Goal: Information Seeking & Learning: Find specific fact

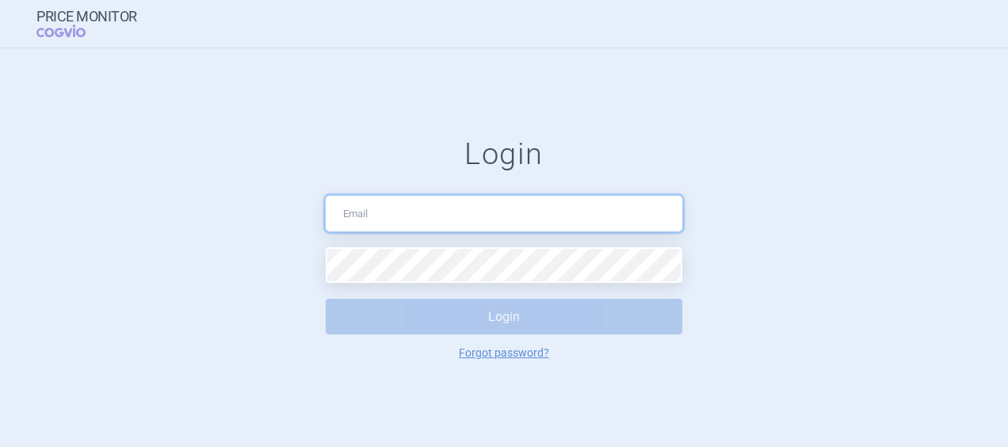
click at [368, 203] on input "text" at bounding box center [504, 214] width 356 height 36
type input "[EMAIL_ADDRESS][DOMAIN_NAME]"
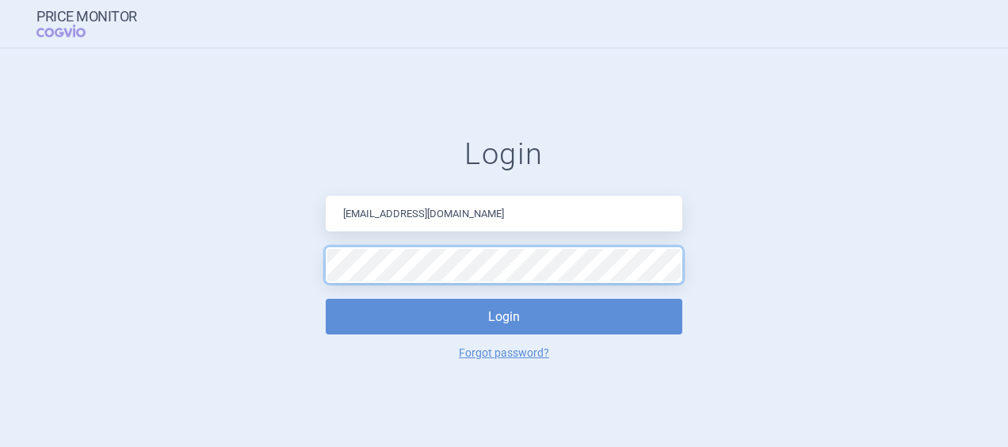
click at [326, 299] on button "Login" at bounding box center [504, 317] width 356 height 36
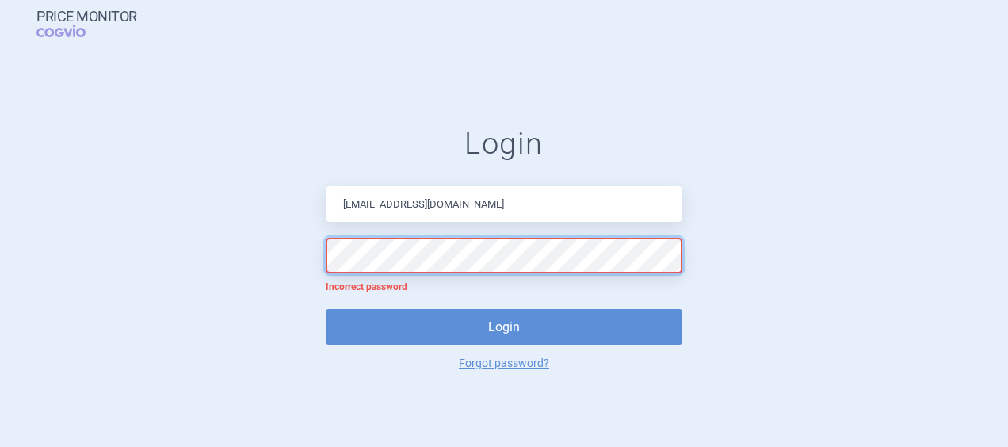
click at [228, 263] on form "Login [EMAIL_ADDRESS][DOMAIN_NAME] Incorrect password Login Forgot password?" at bounding box center [504, 247] width 944 height 243
click at [326, 309] on button "Login" at bounding box center [504, 327] width 356 height 36
click at [203, 238] on form "Login [EMAIL_ADDRESS][DOMAIN_NAME] Incorrect password Login Forgot password?" at bounding box center [504, 247] width 944 height 243
click at [326, 309] on button "Login" at bounding box center [504, 327] width 356 height 36
click at [196, 242] on form "Login [EMAIL_ADDRESS][DOMAIN_NAME] Incorrect password Login Forgot password?" at bounding box center [504, 247] width 944 height 243
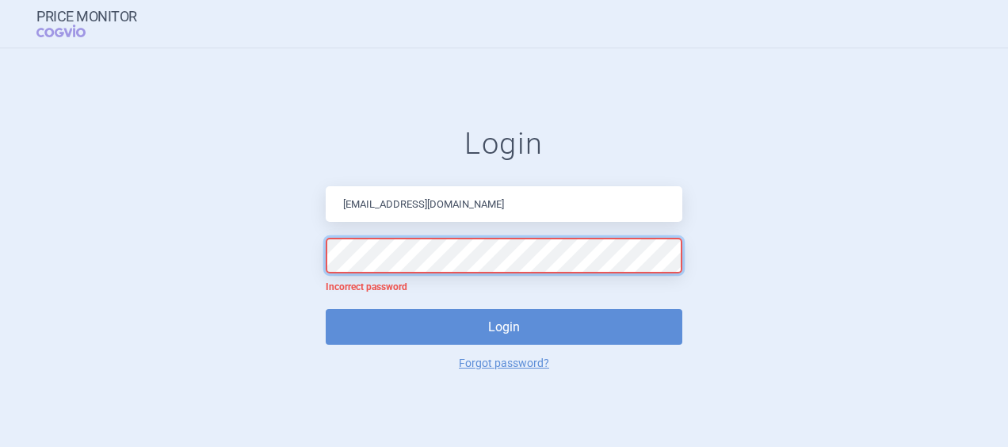
click at [326, 309] on button "Login" at bounding box center [504, 327] width 356 height 36
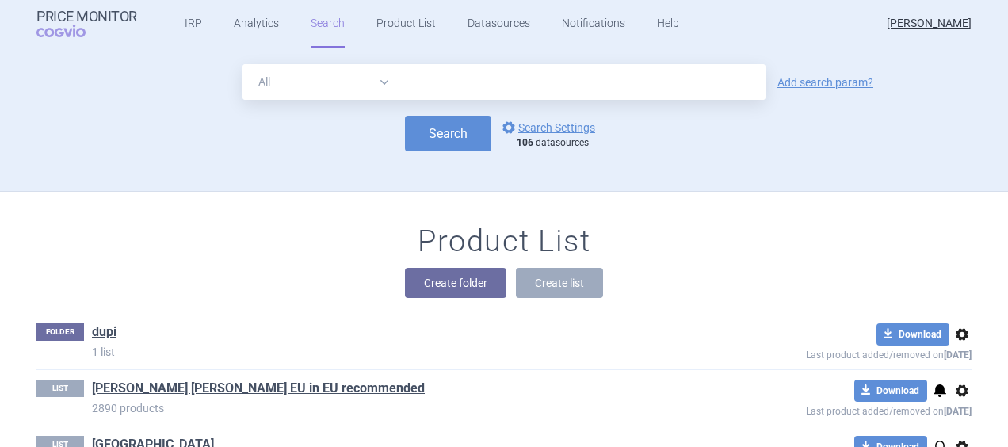
click at [372, 78] on select "All Brand Name ATC Company Active Substance Country Newer than" at bounding box center [320, 82] width 157 height 36
select select "brandName"
click at [242, 64] on select "All Brand Name ATC Company Active Substance Country Newer than" at bounding box center [320, 82] width 157 height 36
click at [456, 71] on input "text" at bounding box center [582, 82] width 366 height 36
type input "mounjaro"
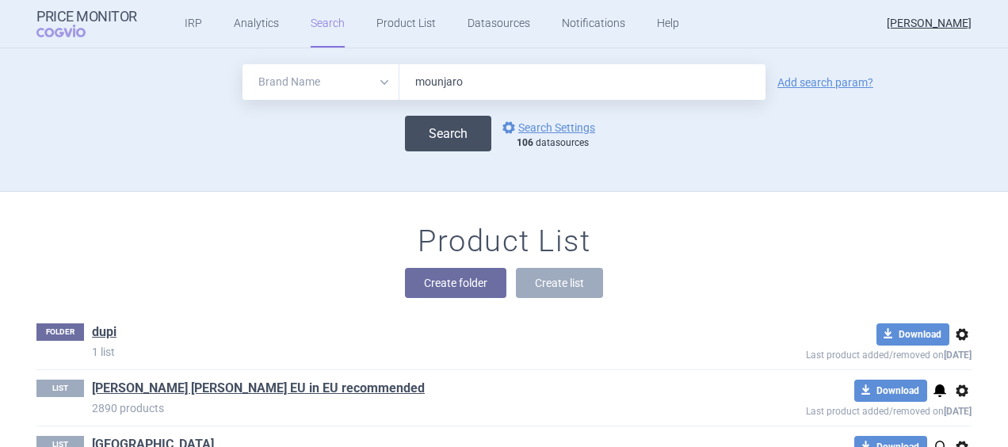
click at [437, 129] on button "Search" at bounding box center [448, 134] width 86 height 36
select select "brandName"
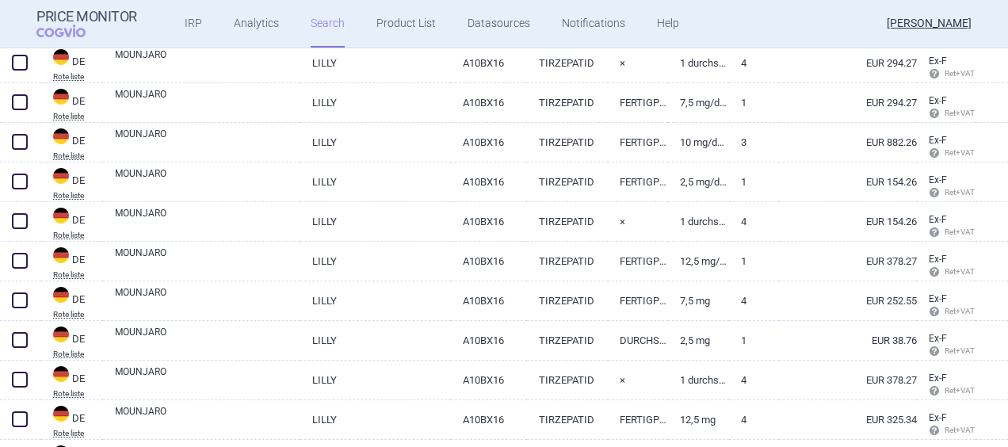
scroll to position [3894, 0]
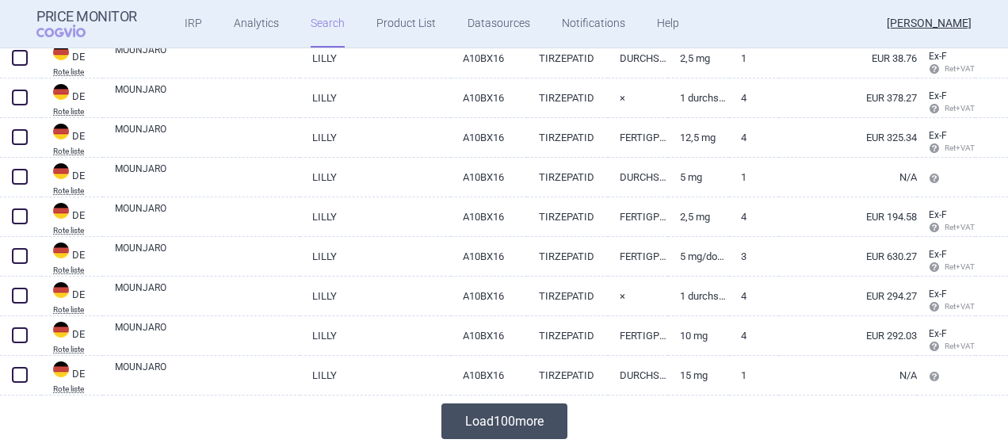
click at [510, 415] on button "Load 100 more" at bounding box center [504, 421] width 126 height 36
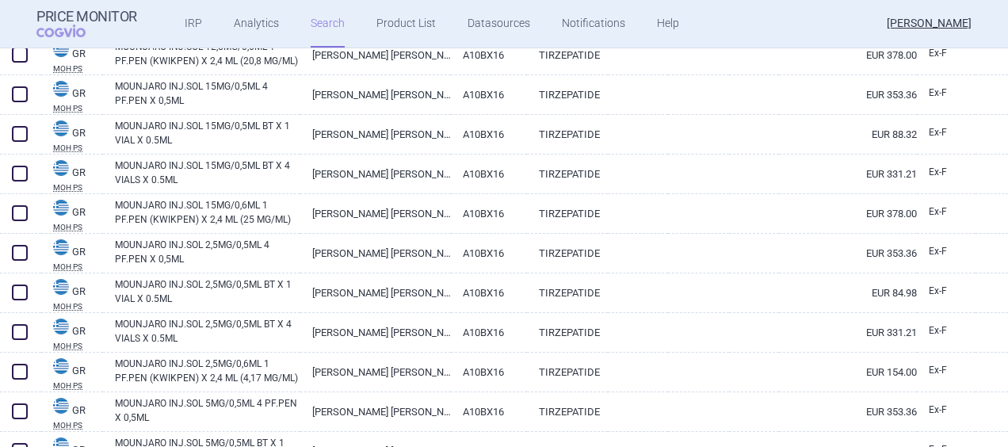
scroll to position [7855, 0]
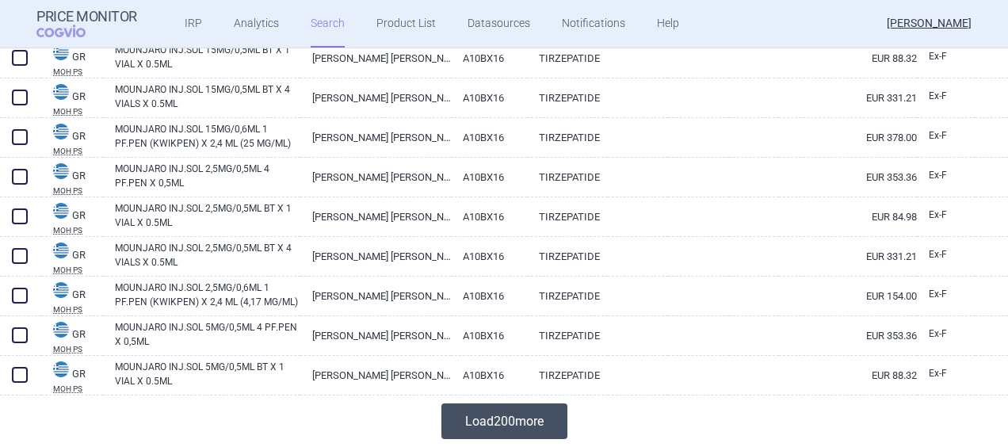
click at [518, 424] on button "Load 200 more" at bounding box center [504, 421] width 126 height 36
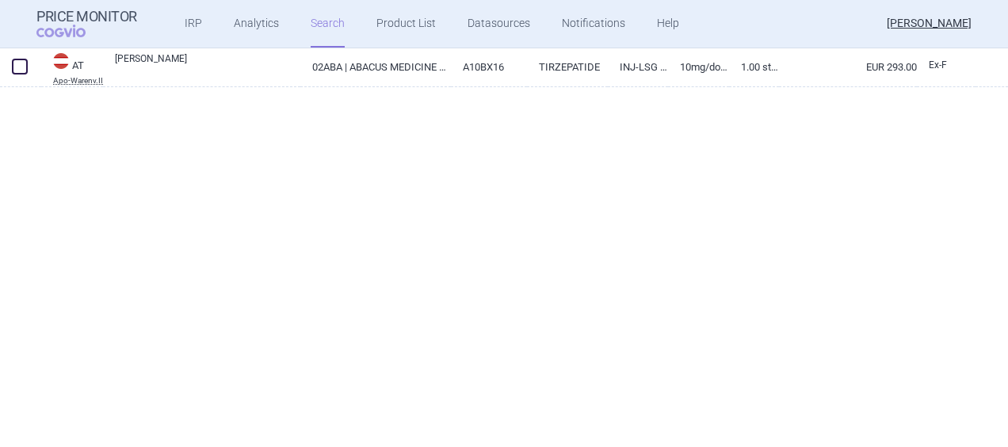
scroll to position [0, 0]
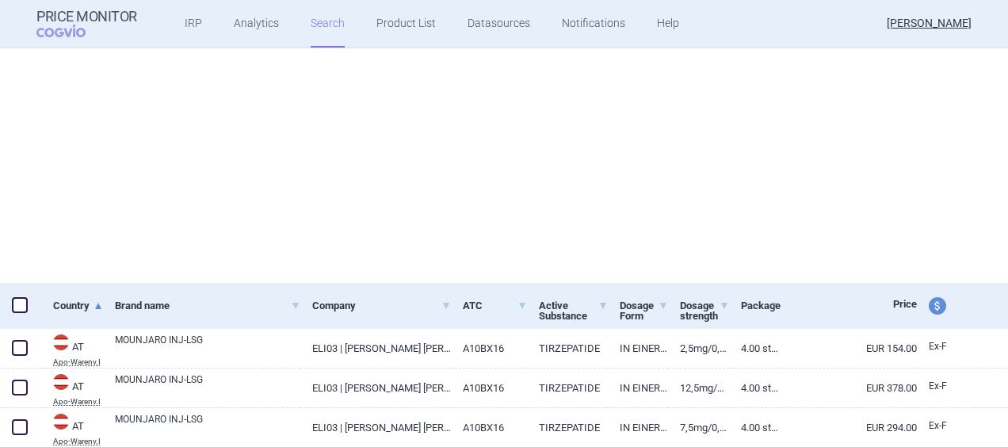
select select "brandName"
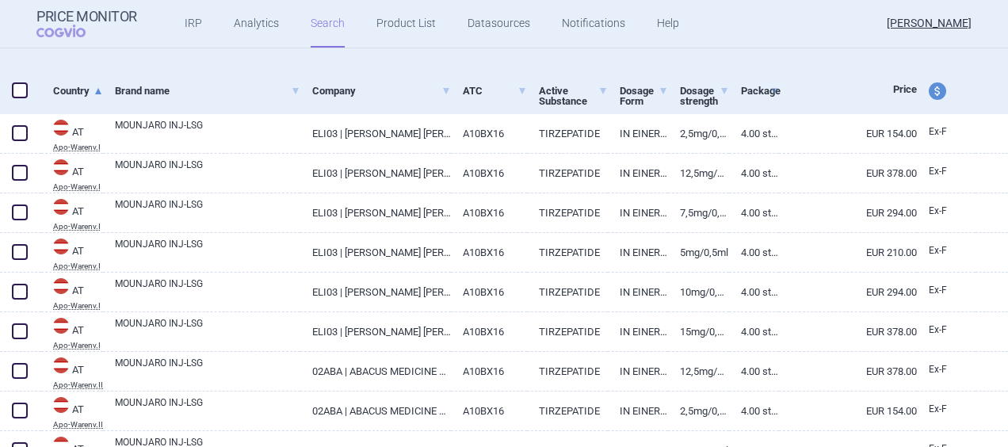
scroll to position [287, 0]
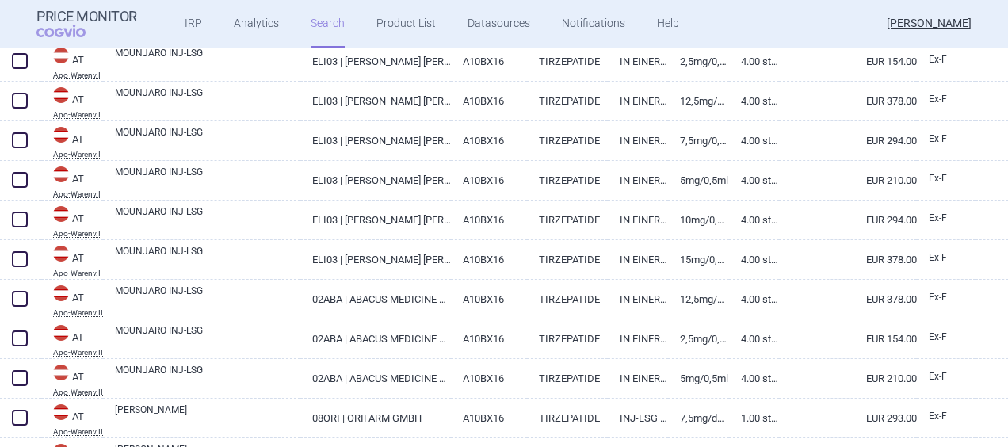
select select "brandName"
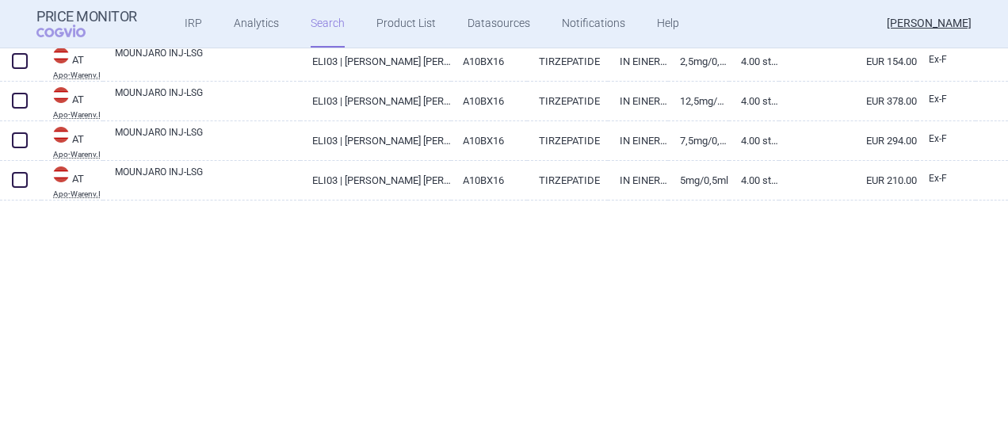
scroll to position [0, 0]
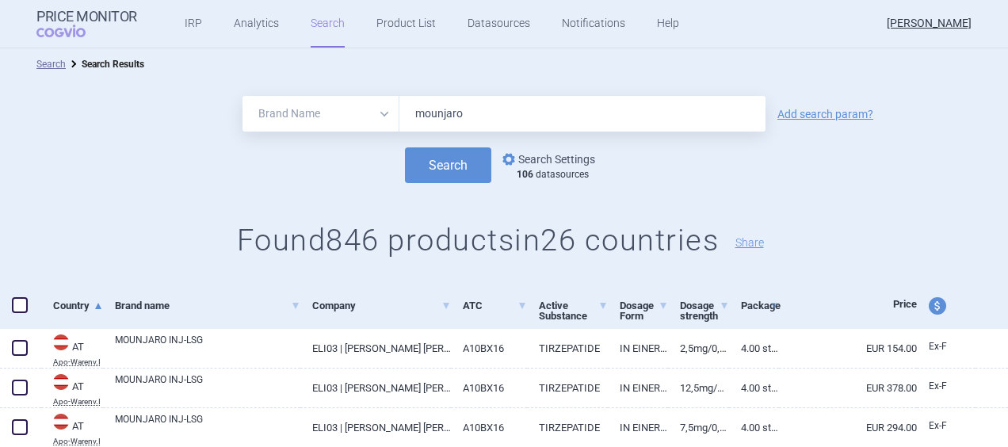
click at [547, 158] on link "options Search Settings" at bounding box center [547, 159] width 96 height 19
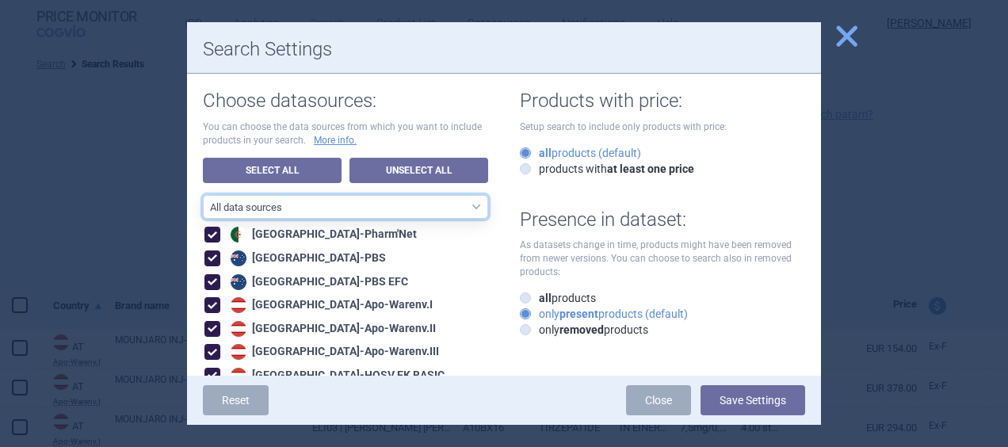
click at [463, 208] on select "All data sources CZ reference sources - Reimbursement SK reference sources - Of…" at bounding box center [345, 207] width 285 height 24
click at [203, 195] on select "All data sources CZ reference sources - Reimbursement SK reference sources - Of…" at bounding box center [345, 207] width 285 height 24
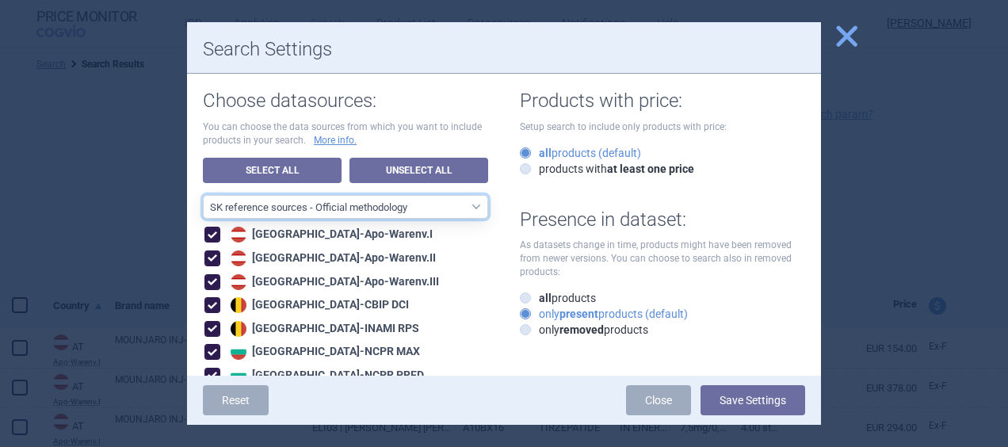
click at [471, 212] on select "All data sources CZ reference sources - Reimbursement SK reference sources - Of…" at bounding box center [345, 207] width 285 height 24
select select "ALL_DATA_SOURCES_ID"
click at [203, 195] on select "All data sources CZ reference sources - Reimbursement SK reference sources - Of…" at bounding box center [345, 207] width 285 height 24
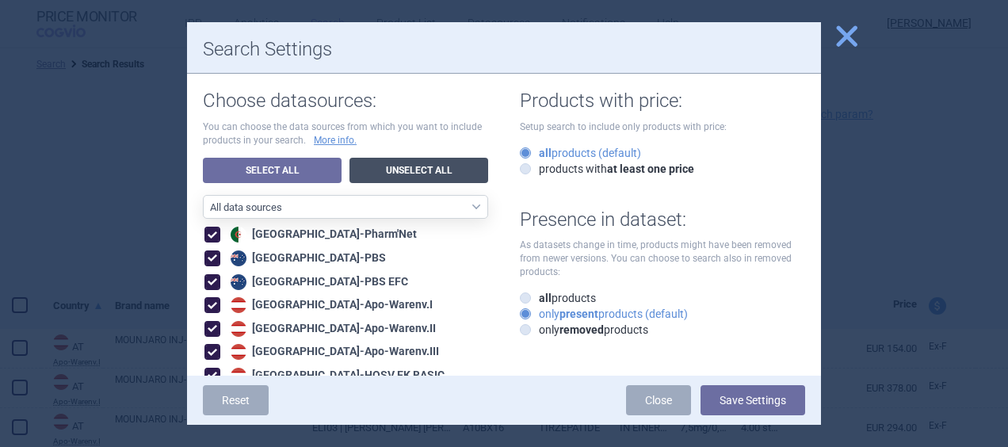
click at [402, 170] on link "Unselect All" at bounding box center [418, 170] width 139 height 25
checkbox input "false"
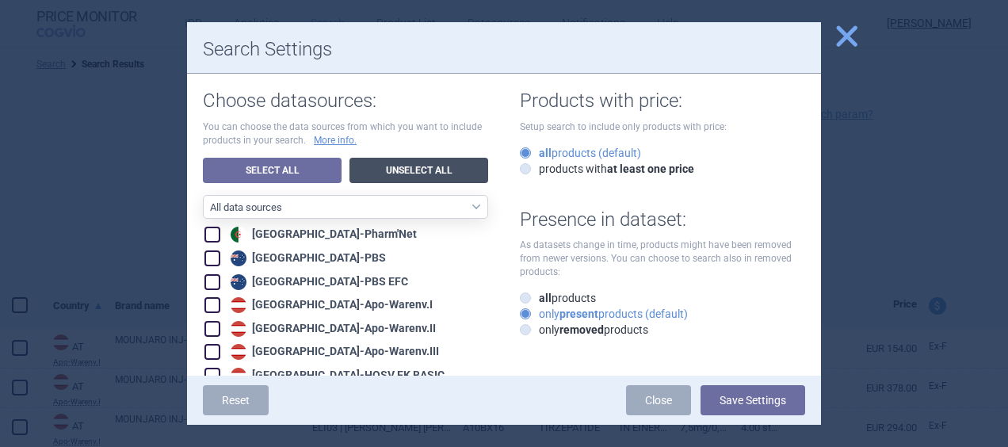
checkbox input "false"
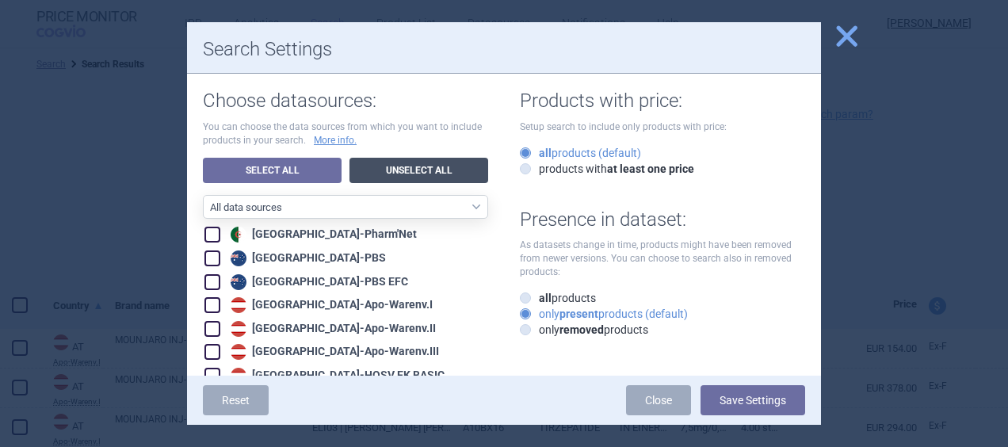
checkbox input "false"
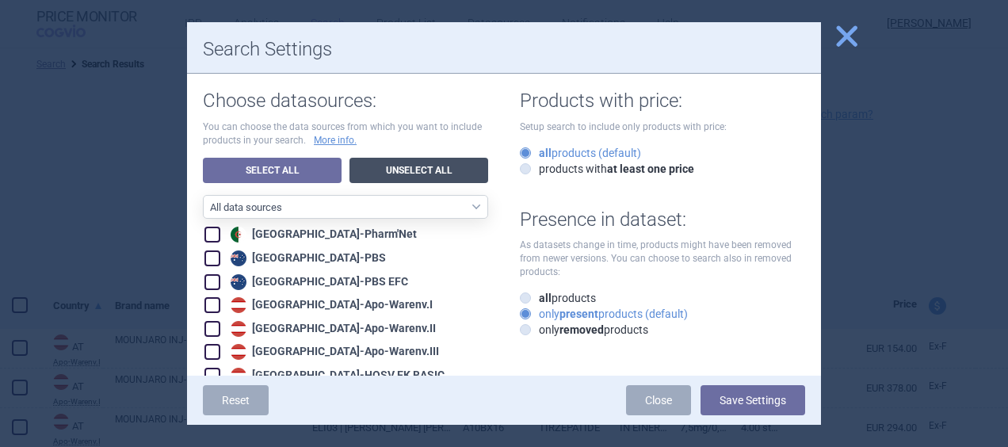
checkbox input "false"
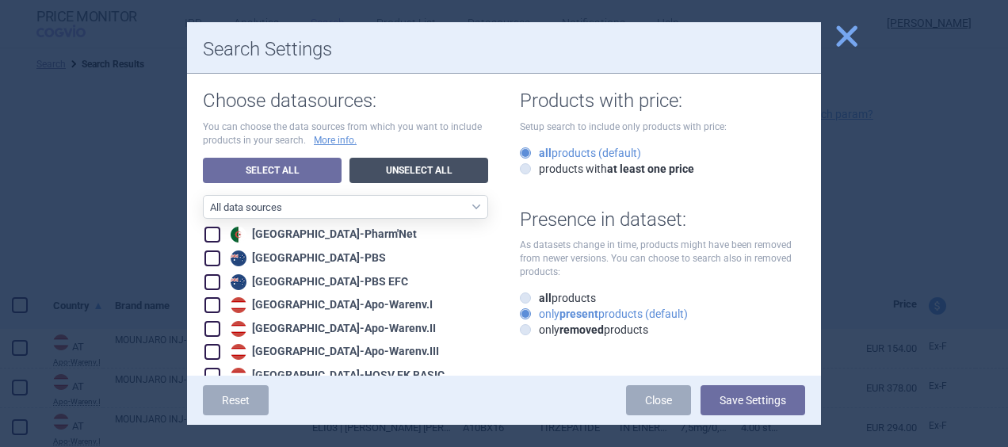
checkbox input "false"
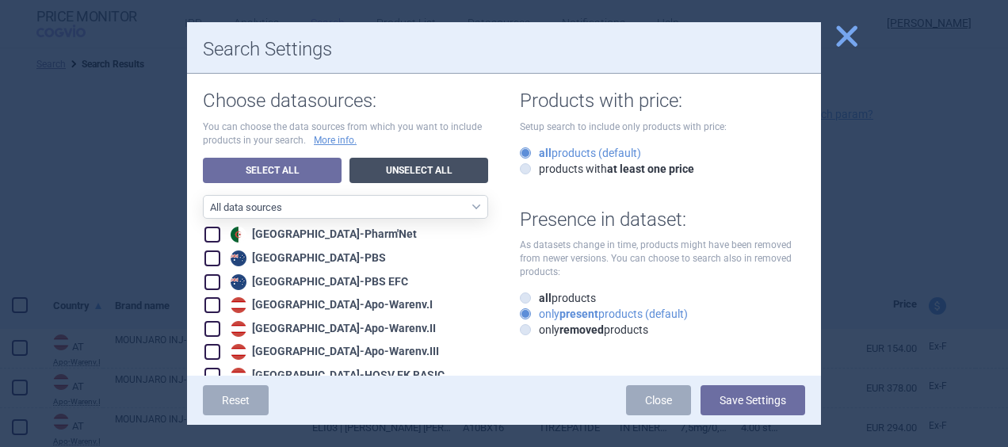
checkbox input "false"
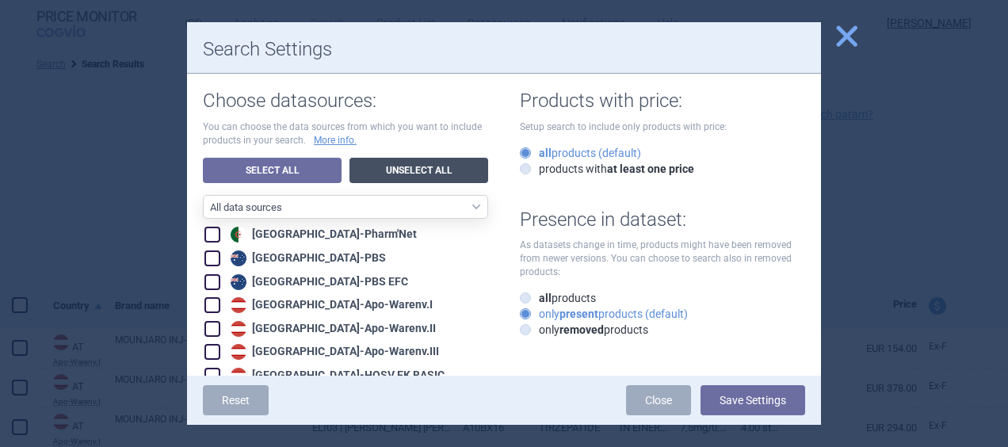
checkbox input "false"
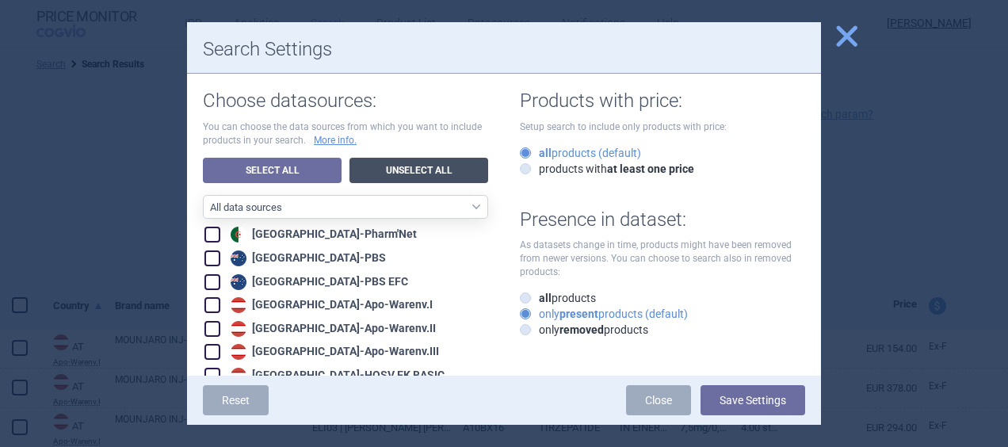
checkbox input "false"
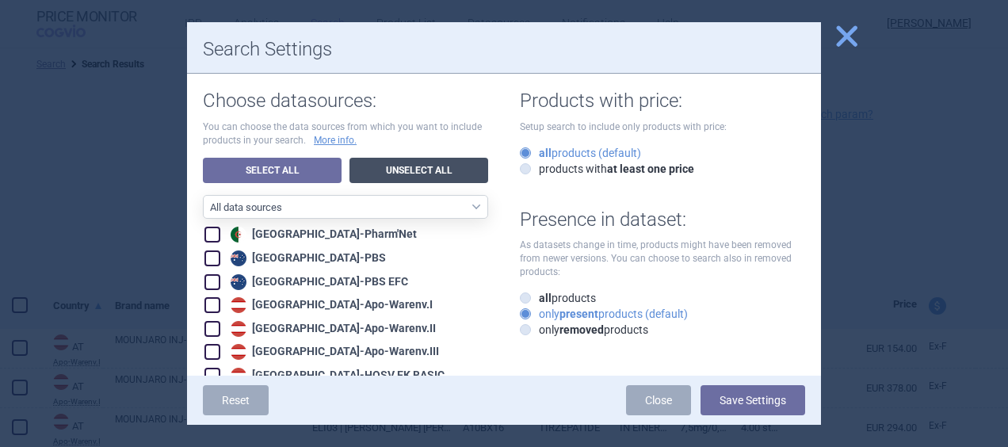
checkbox input "false"
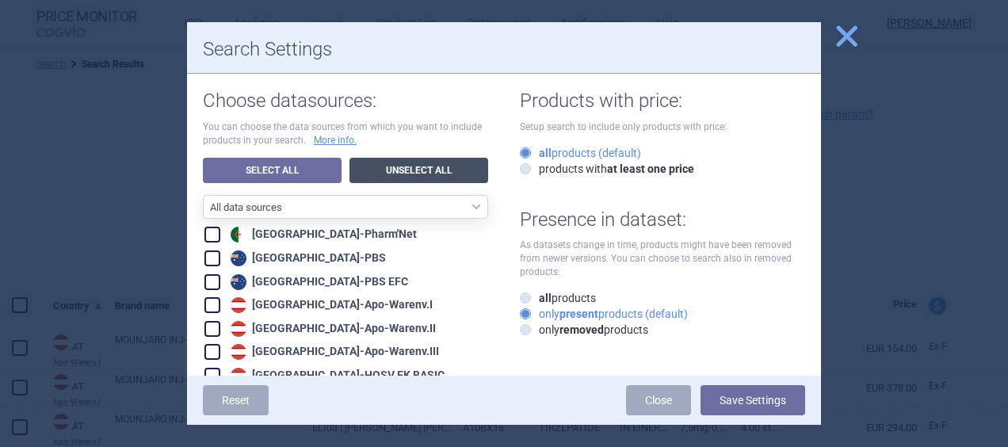
checkbox input "false"
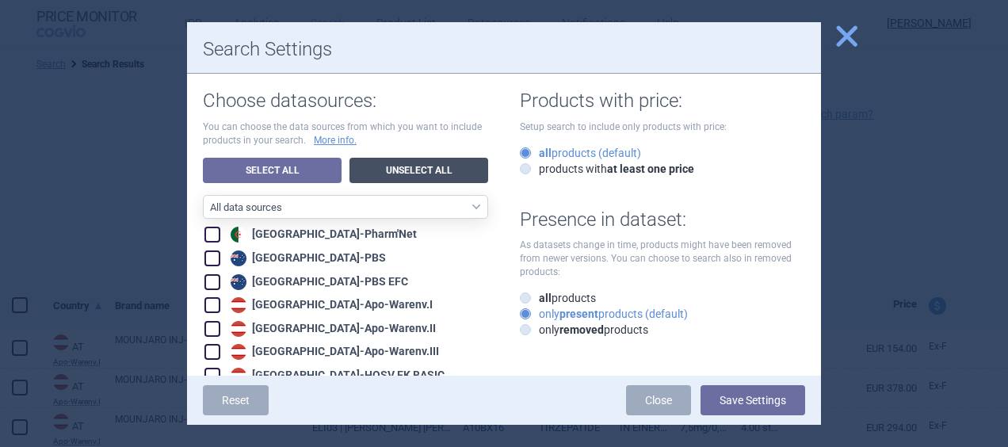
checkbox input "false"
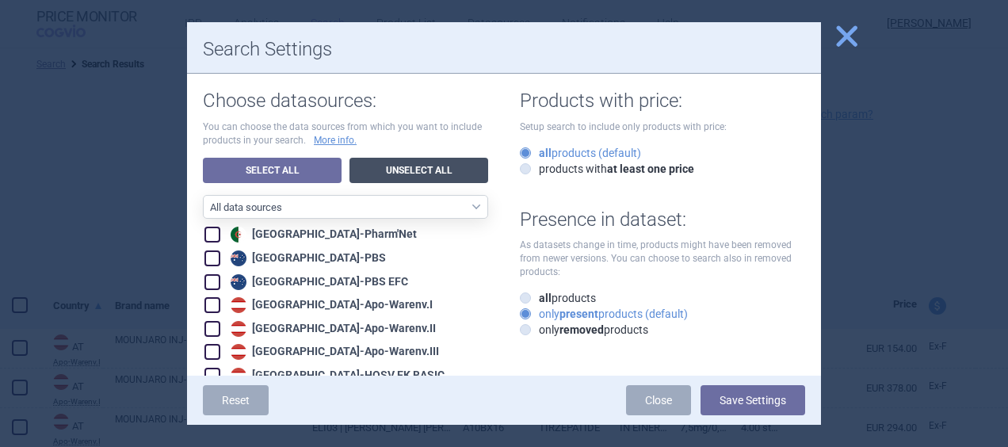
checkbox input "false"
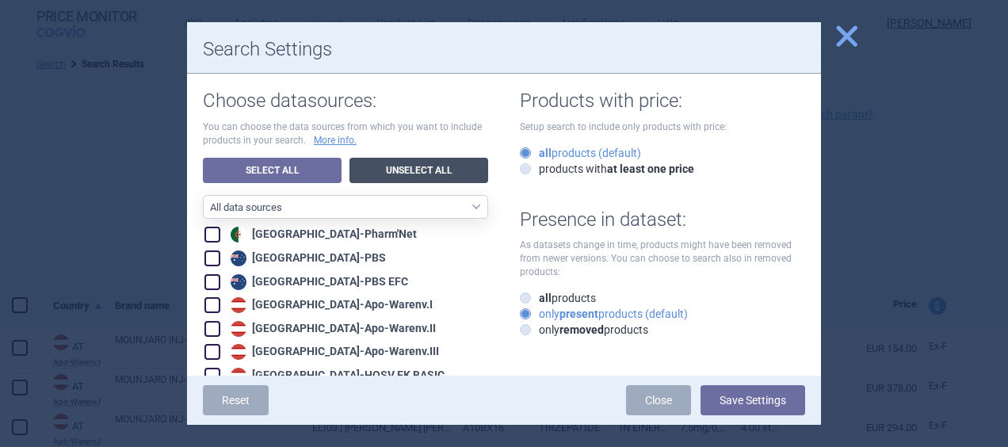
checkbox input "false"
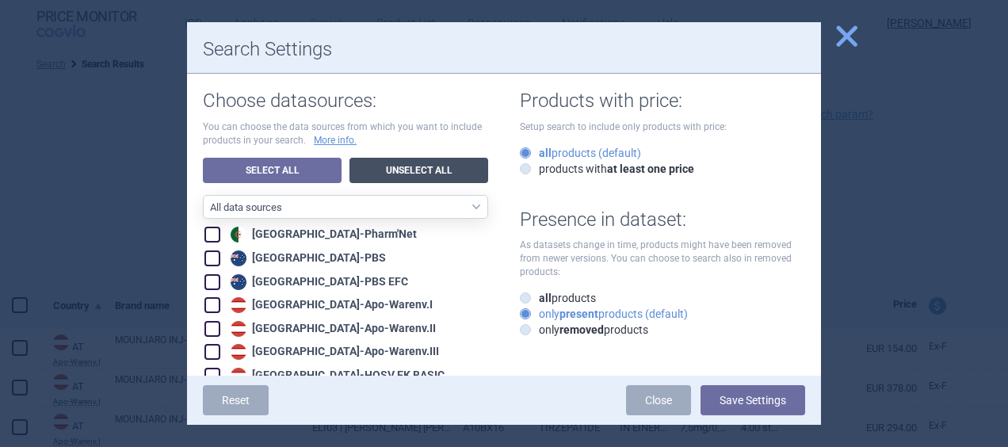
checkbox input "false"
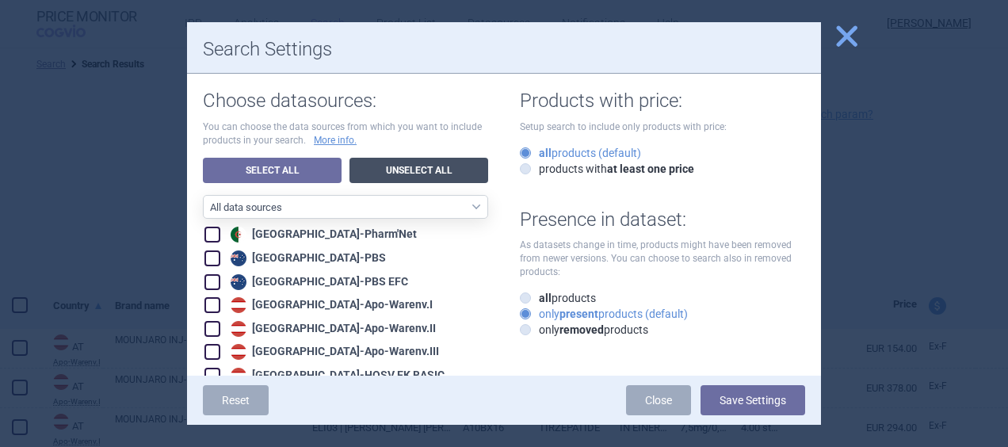
checkbox input "false"
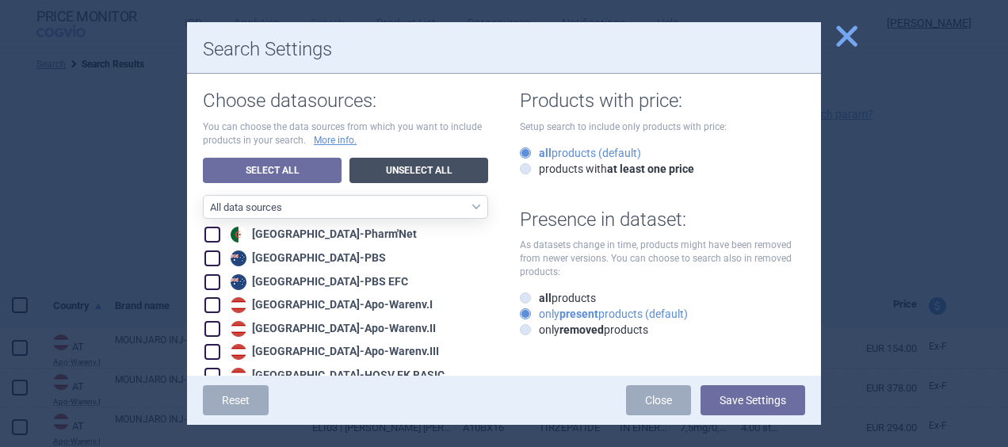
checkbox input "false"
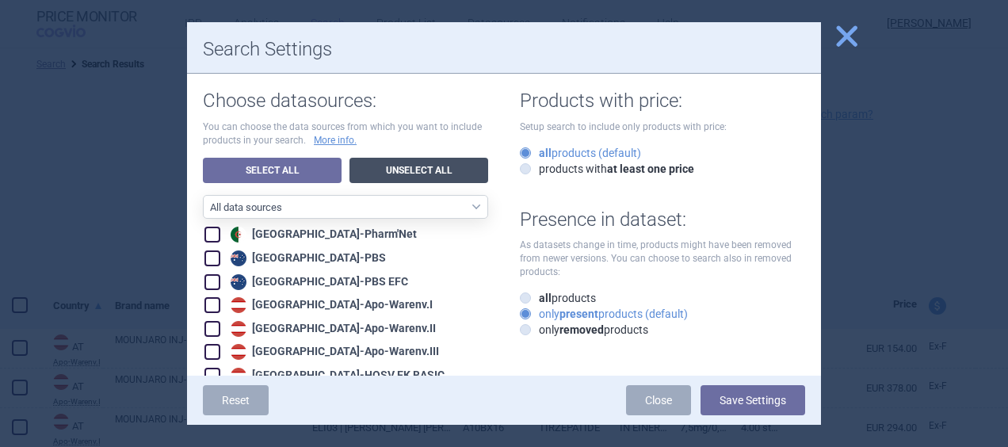
checkbox input "false"
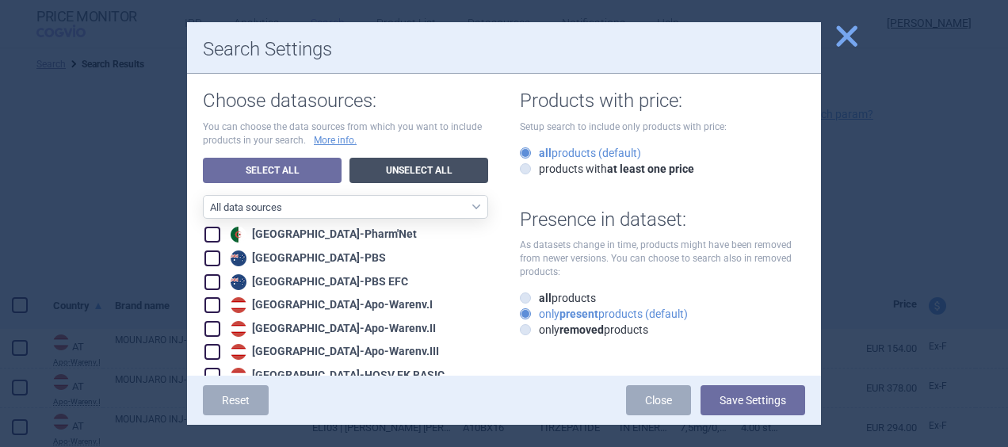
checkbox input "false"
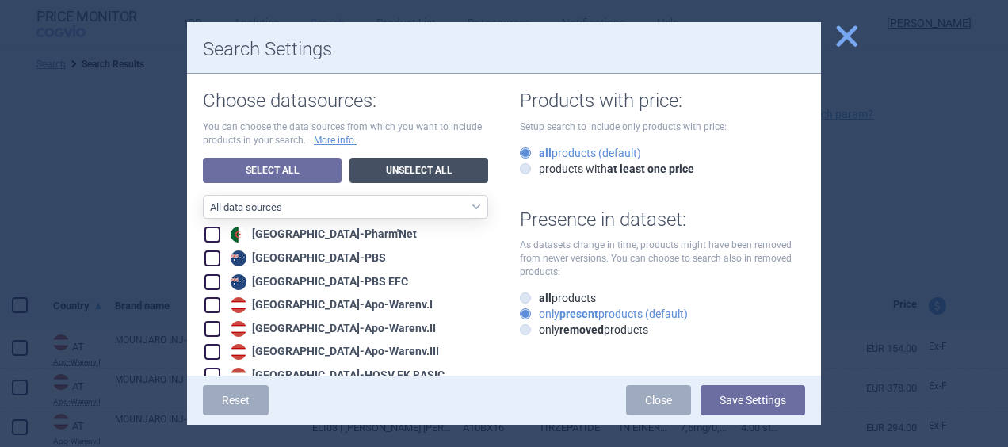
checkbox input "false"
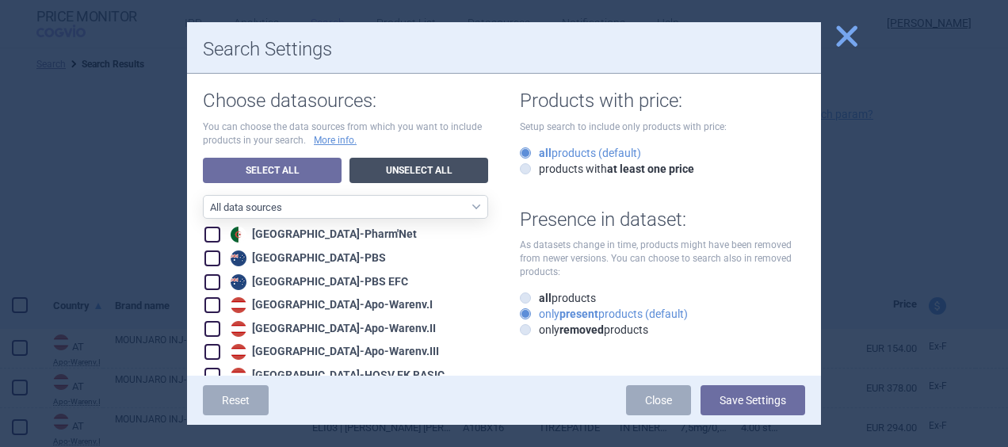
checkbox input "false"
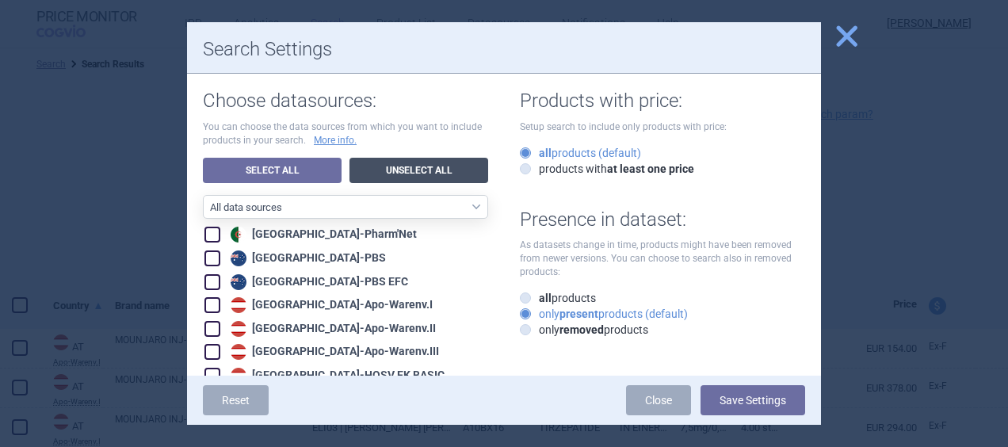
checkbox input "false"
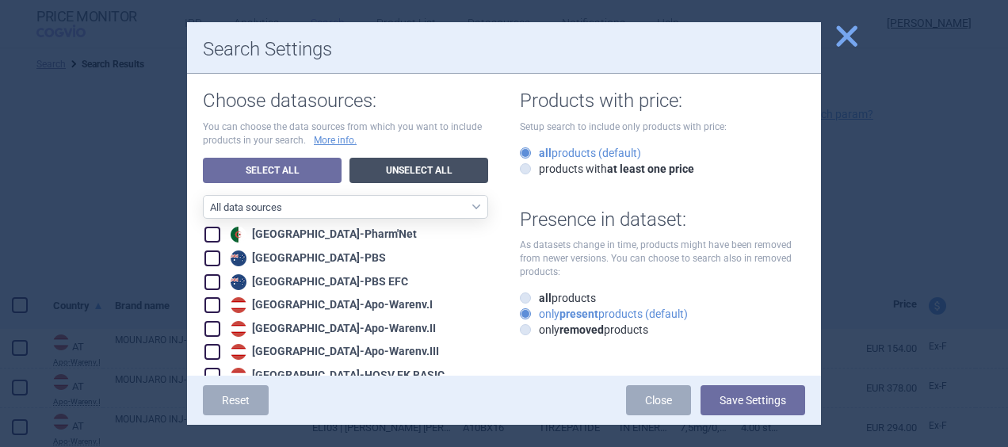
checkbox input "false"
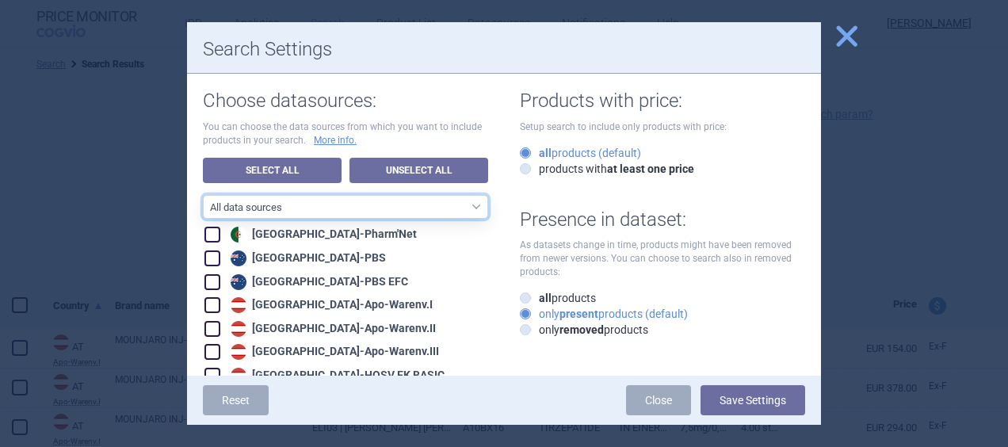
click at [472, 210] on select "All data sources CZ reference sources - Reimbursement SK reference sources - Of…" at bounding box center [345, 207] width 285 height 24
select select "3e39bb1b-0066-4e3d-9ac6-6dc98ece7831"
click at [203, 195] on select "All data sources CZ reference sources - Reimbursement SK reference sources - Of…" at bounding box center [345, 207] width 285 height 24
checkbox input "true"
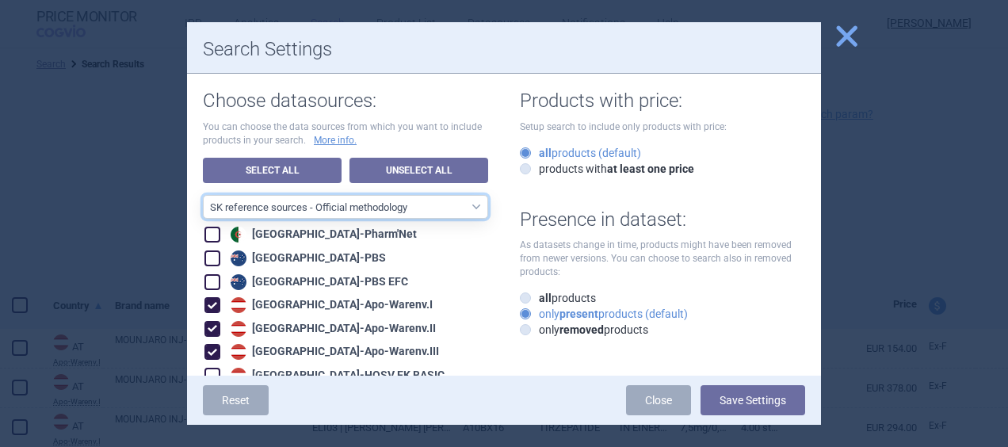
checkbox input "true"
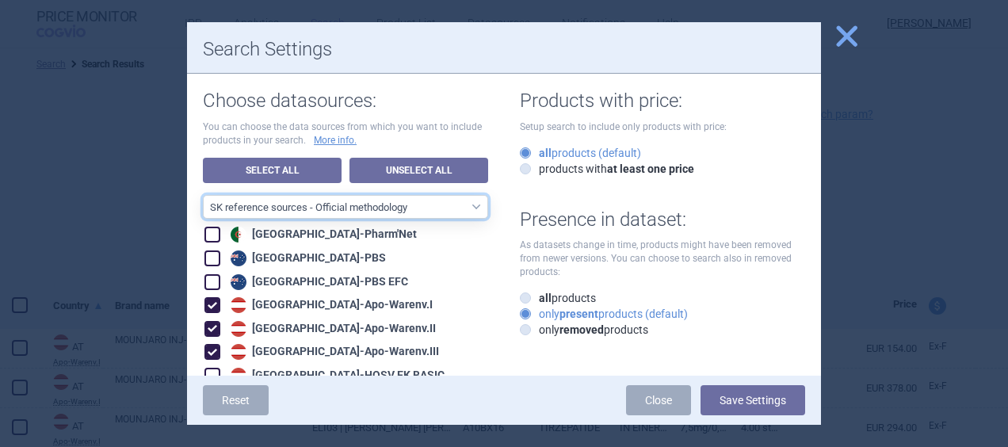
checkbox input "true"
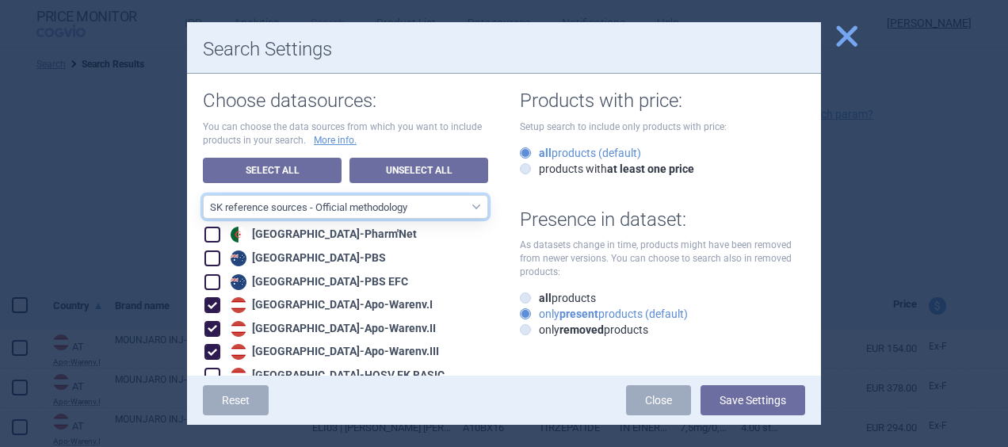
checkbox input "true"
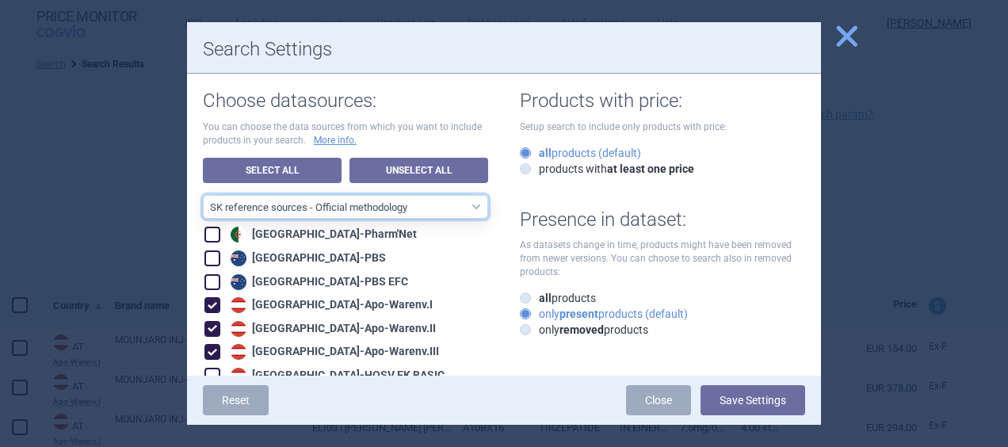
checkbox input "true"
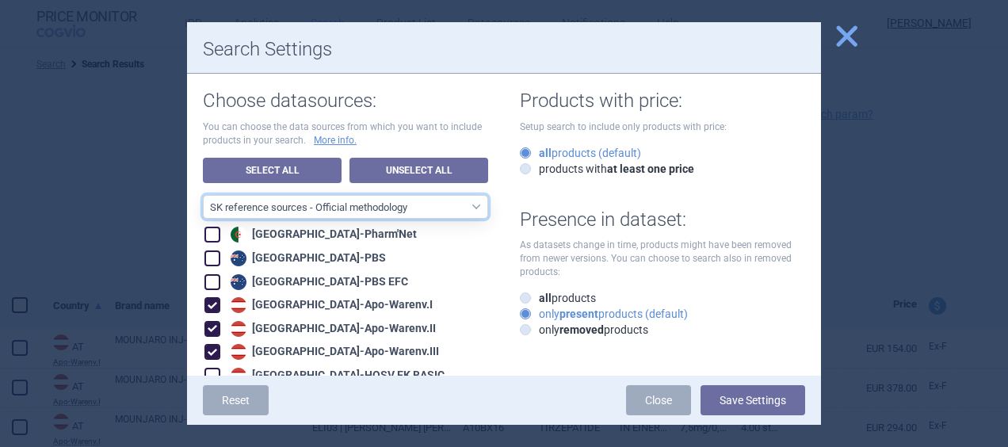
checkbox input "true"
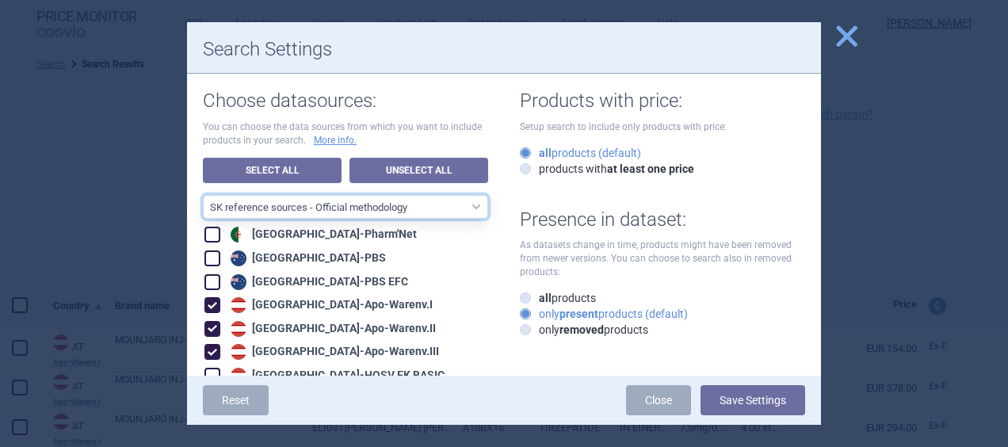
checkbox input "true"
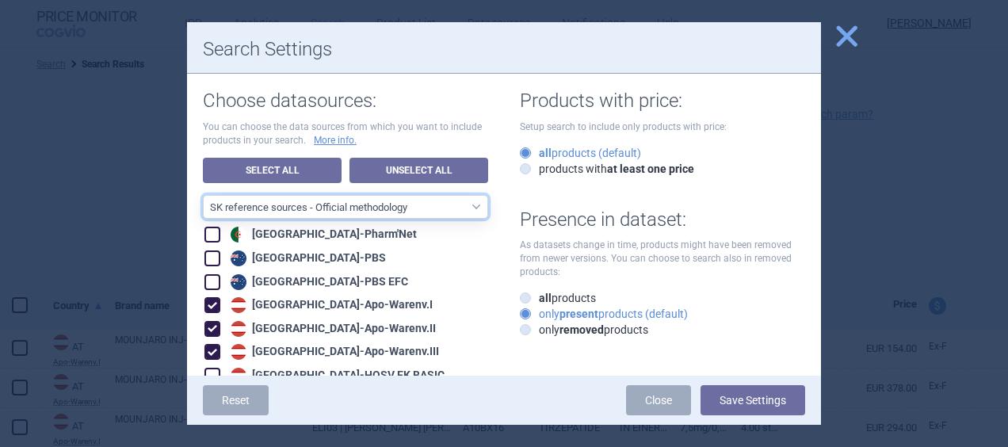
checkbox input "true"
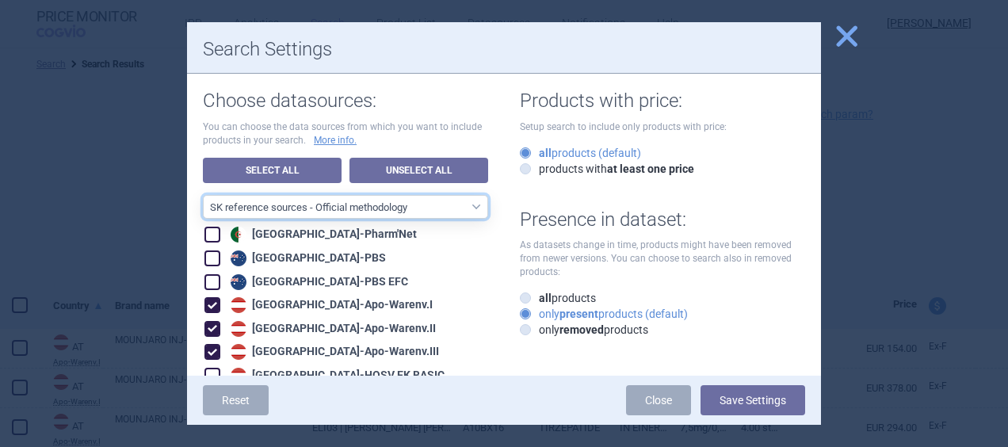
checkbox input "true"
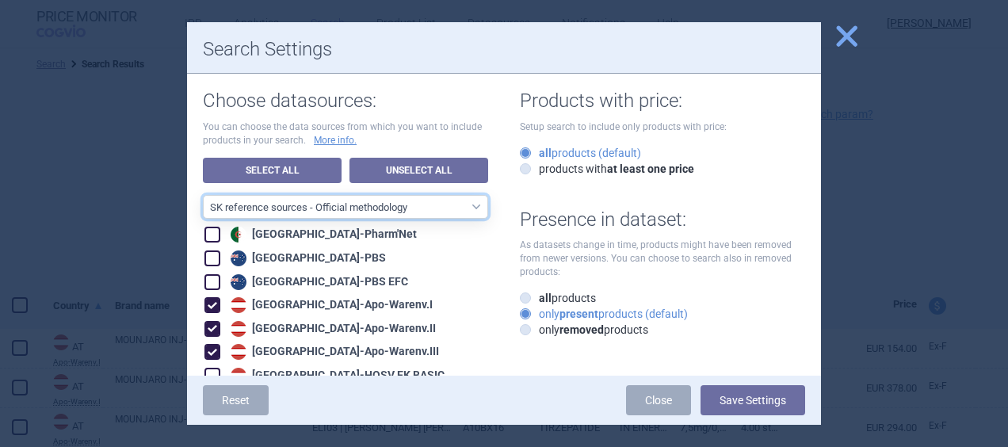
checkbox input "true"
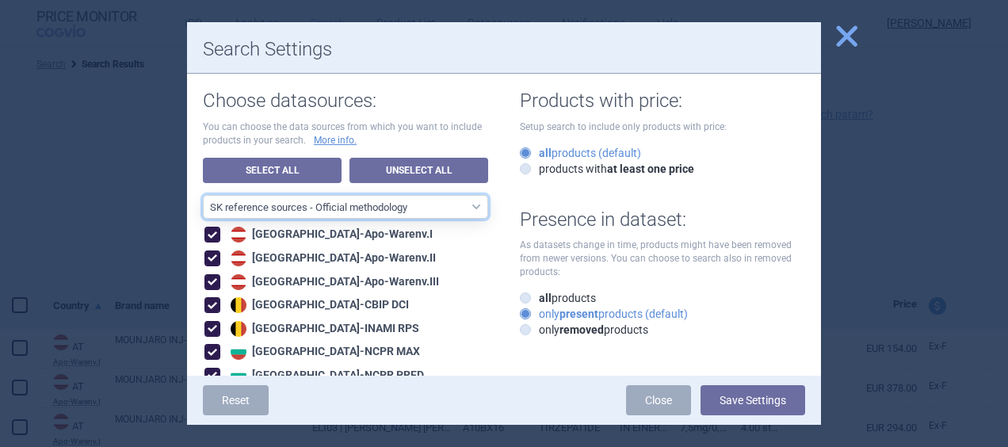
click at [468, 215] on select "All data sources CZ reference sources - Reimbursement SK reference sources - Of…" at bounding box center [345, 207] width 285 height 24
select select "ALL_DATA_SOURCES_ID"
click at [203, 195] on select "All data sources CZ reference sources - Reimbursement SK reference sources - Of…" at bounding box center [345, 207] width 285 height 24
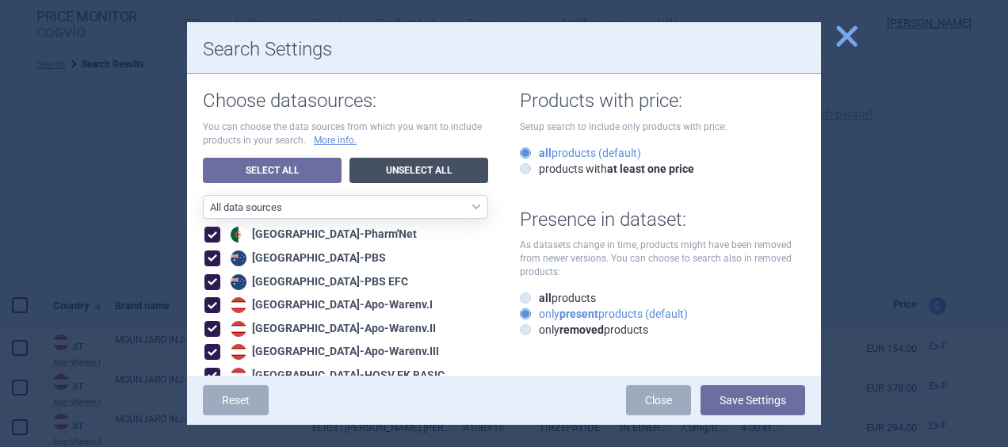
click at [413, 176] on link "Unselect All" at bounding box center [418, 170] width 139 height 25
checkbox input "false"
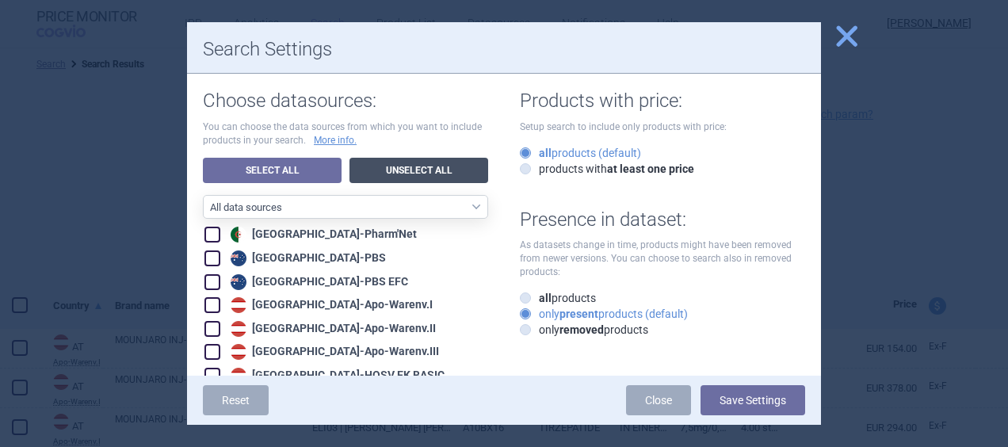
checkbox input "false"
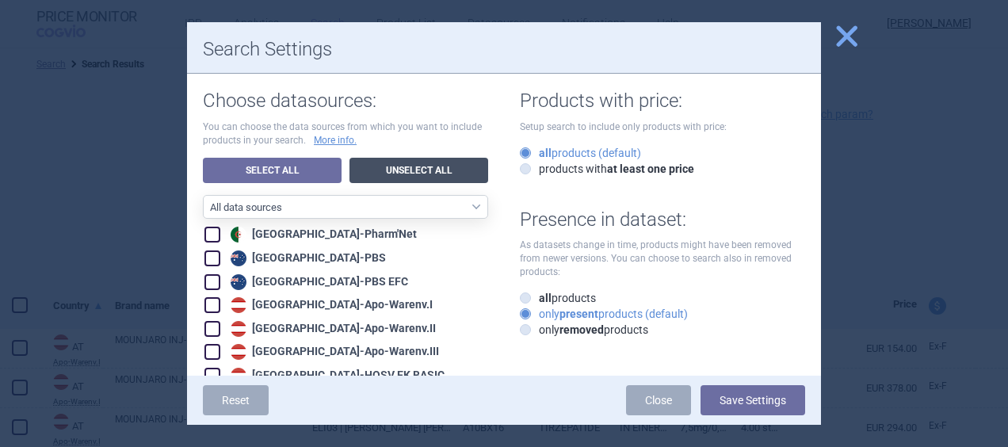
checkbox input "false"
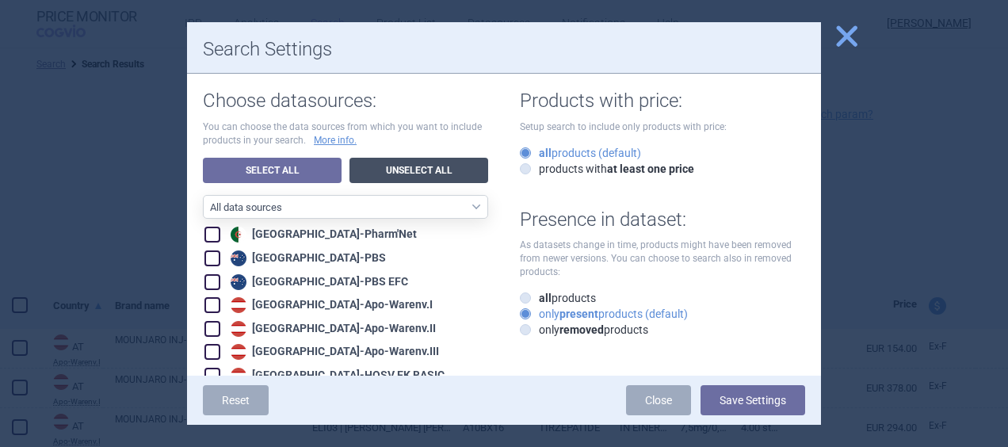
checkbox input "false"
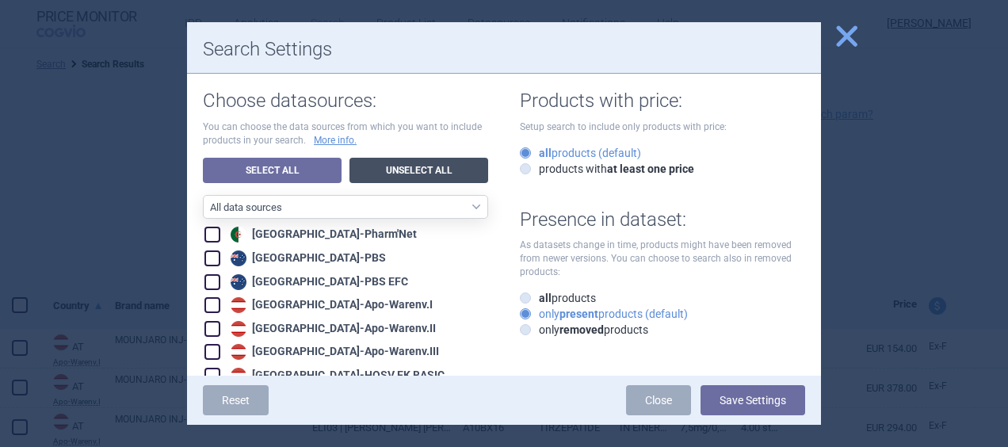
checkbox input "false"
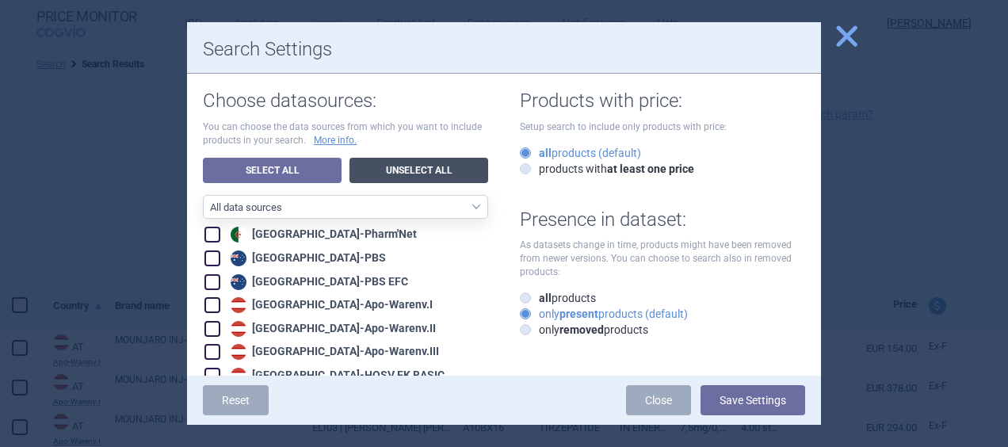
checkbox input "false"
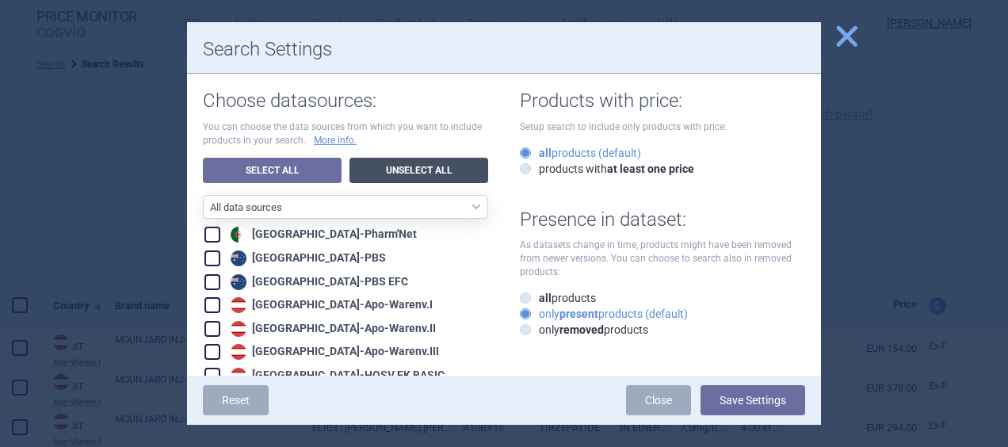
checkbox input "false"
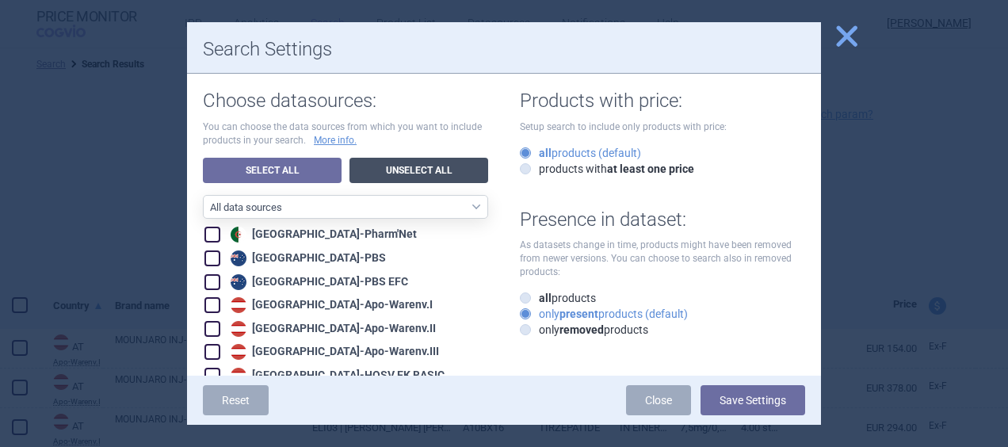
checkbox input "false"
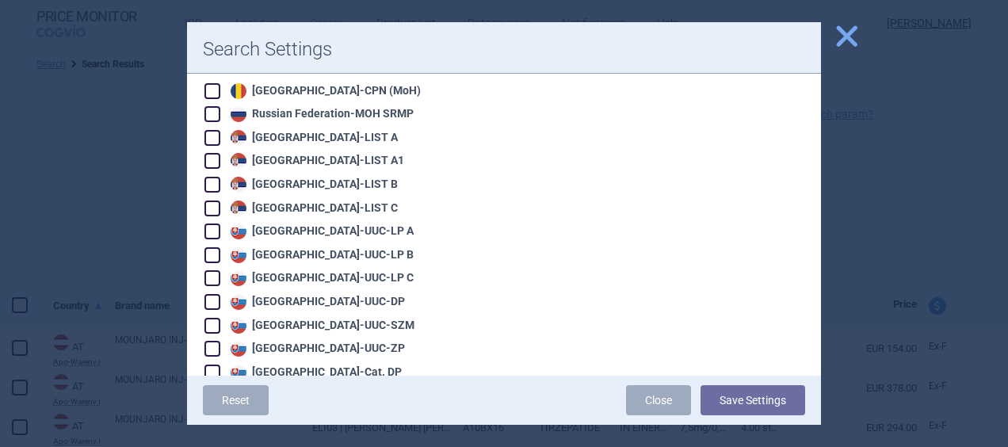
scroll to position [2285, 0]
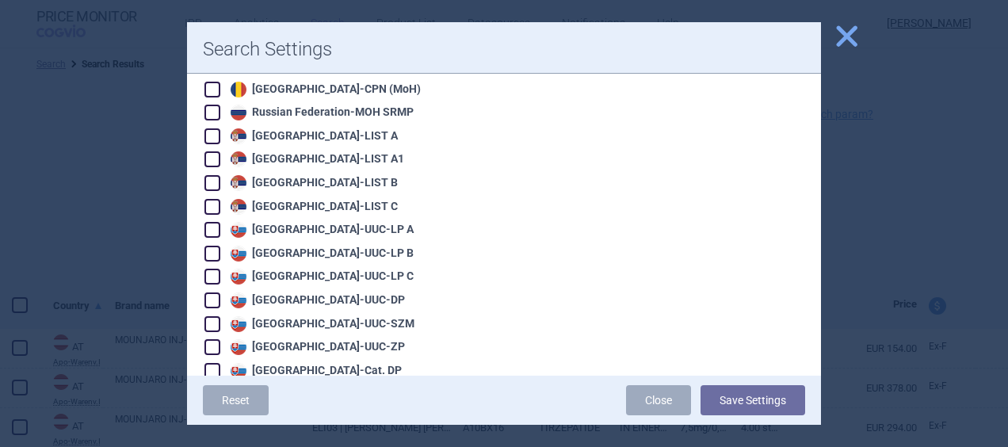
click at [225, 222] on label "Slovakia - UUC-LP A" at bounding box center [308, 230] width 209 height 16
click at [216, 246] on span at bounding box center [212, 254] width 16 height 16
click at [212, 269] on span at bounding box center [212, 277] width 16 height 16
click at [219, 292] on span at bounding box center [212, 300] width 16 height 16
click at [212, 316] on span at bounding box center [212, 324] width 16 height 16
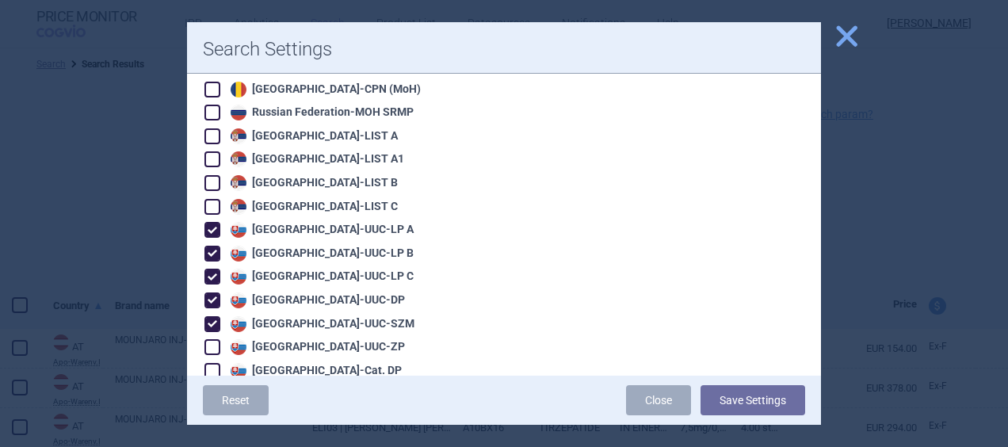
click at [209, 339] on span at bounding box center [212, 347] width 16 height 16
click at [211, 363] on span at bounding box center [212, 371] width 16 height 16
click at [212, 386] on span at bounding box center [212, 394] width 16 height 16
click at [212, 410] on span at bounding box center [212, 418] width 16 height 16
click at [212, 433] on span at bounding box center [212, 441] width 16 height 16
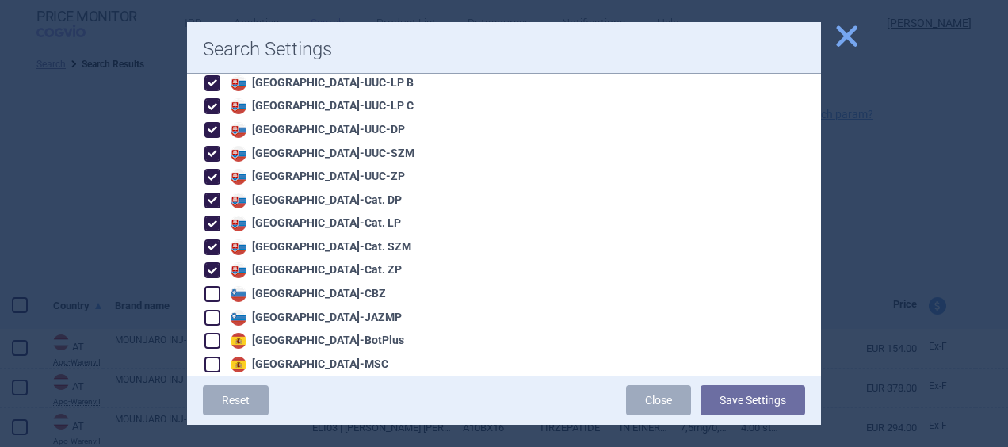
scroll to position [2470, 0]
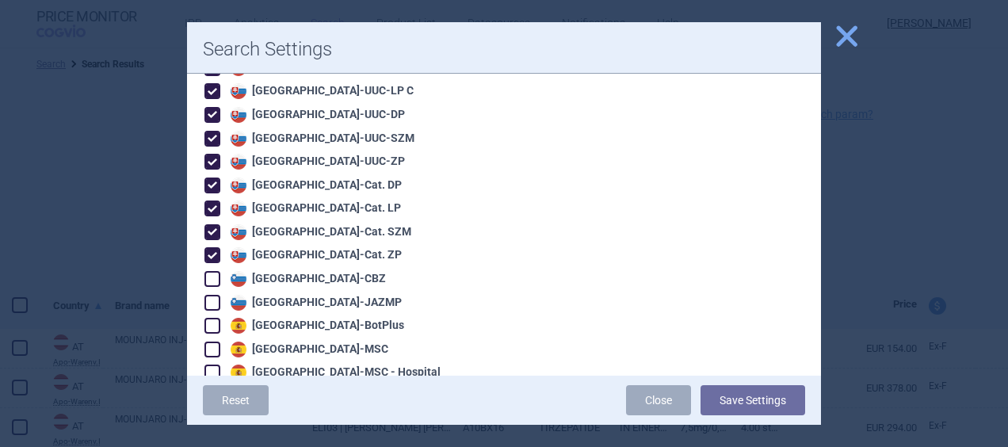
click at [214, 271] on span at bounding box center [212, 279] width 16 height 16
click at [212, 295] on span at bounding box center [212, 303] width 16 height 16
click at [753, 411] on button "Save Settings" at bounding box center [752, 400] width 105 height 30
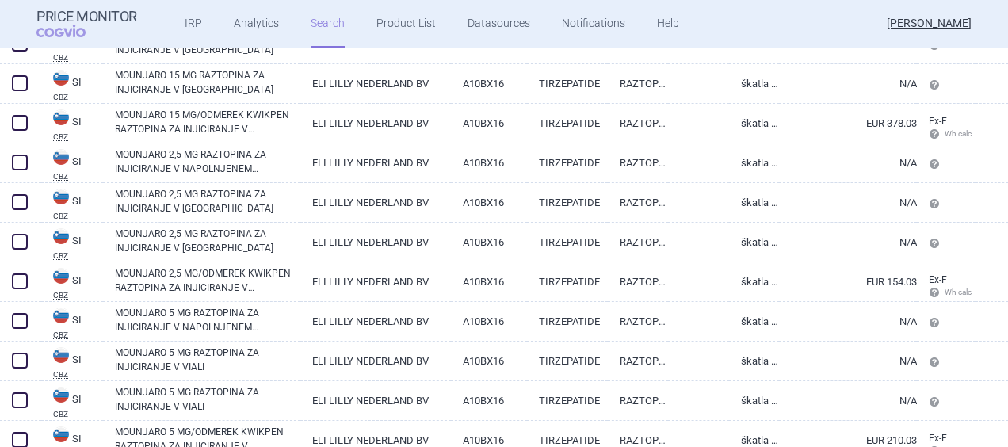
scroll to position [663, 0]
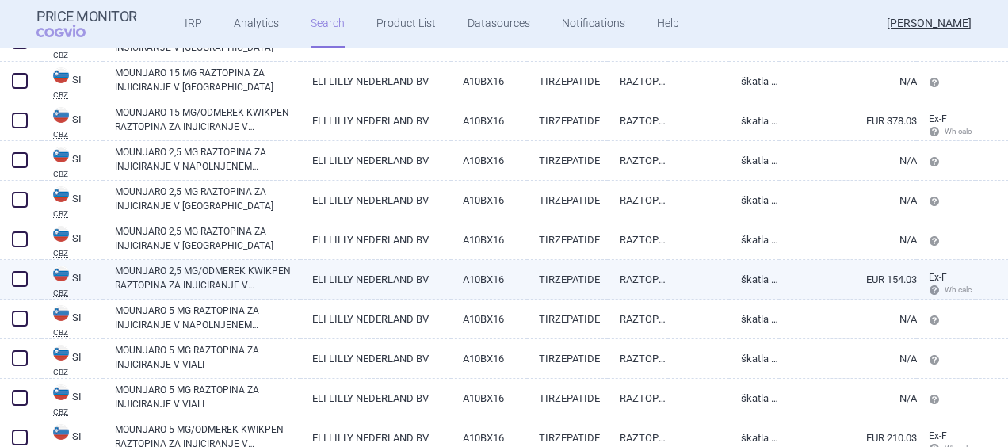
click at [211, 272] on link "MOUNJARO 2,5 MG/ODMEREK KWIKPEN RAZTOPINA ZA INJICIRANJE V NAPOLNJENEM INJEKCIJ…" at bounding box center [207, 278] width 185 height 29
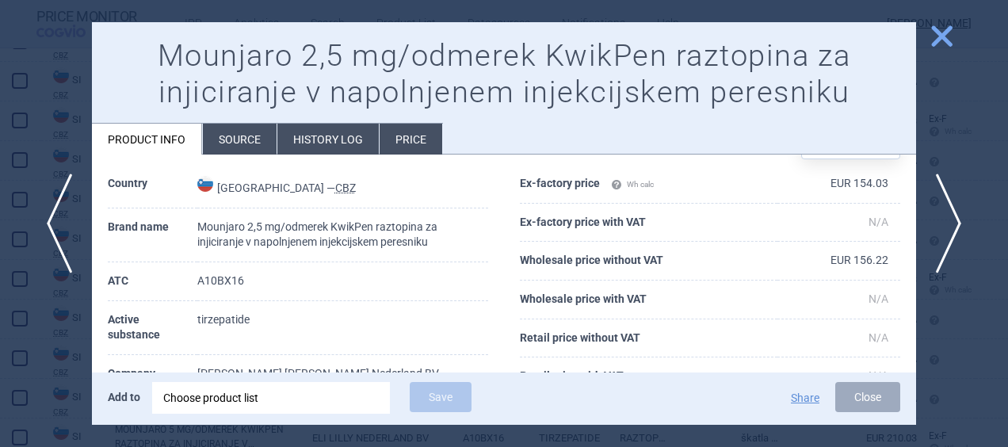
scroll to position [21, 0]
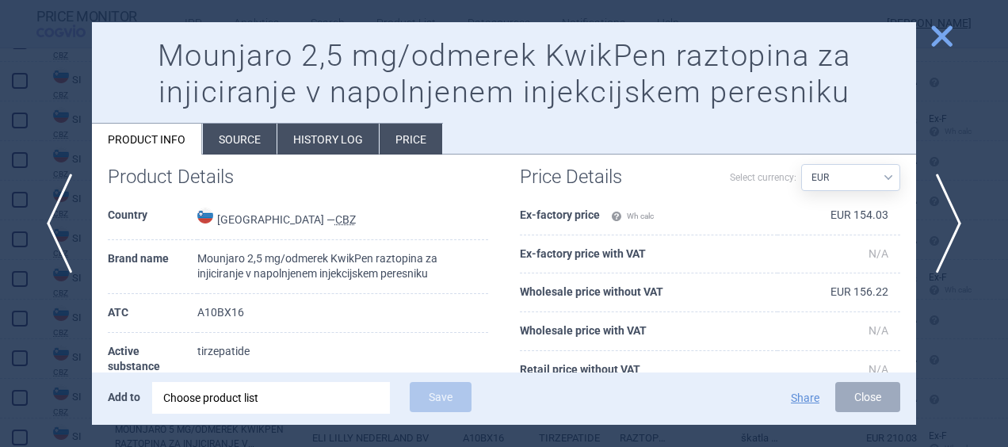
click at [316, 149] on li "History log" at bounding box center [327, 139] width 101 height 31
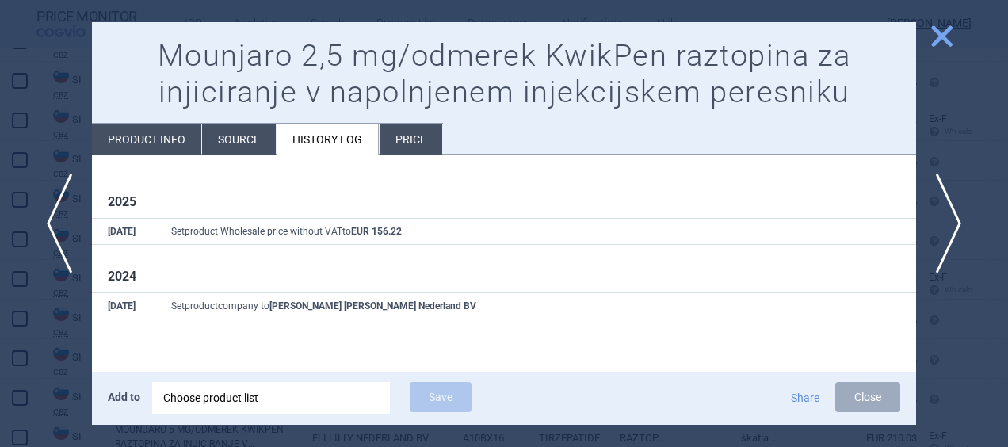
click at [436, 128] on li "Price" at bounding box center [410, 139] width 63 height 31
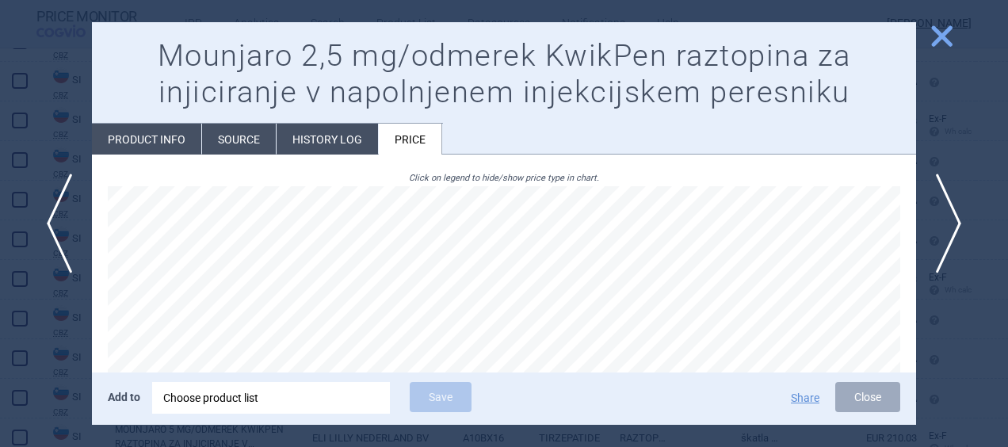
click at [132, 147] on li "Product info" at bounding box center [146, 139] width 109 height 31
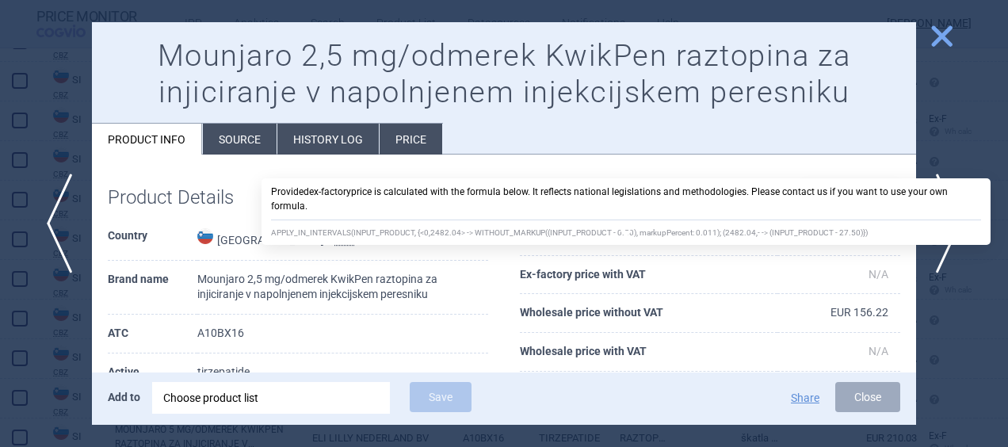
click at [611, 240] on span at bounding box center [616, 236] width 11 height 11
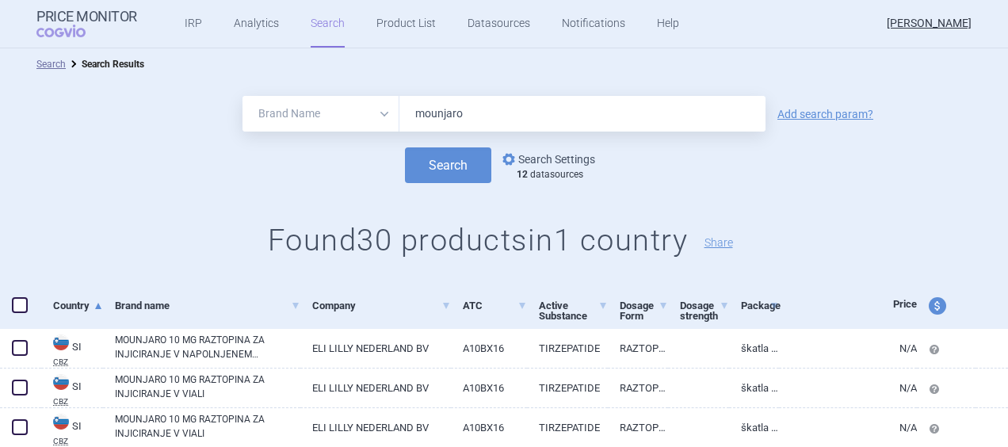
click at [545, 163] on link "options Search Settings" at bounding box center [547, 159] width 96 height 19
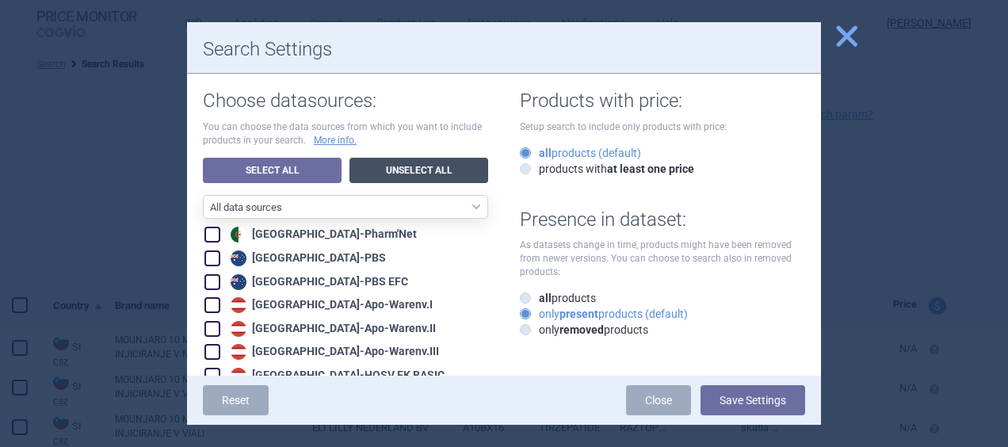
click at [415, 173] on link "Unselect All" at bounding box center [418, 170] width 139 height 25
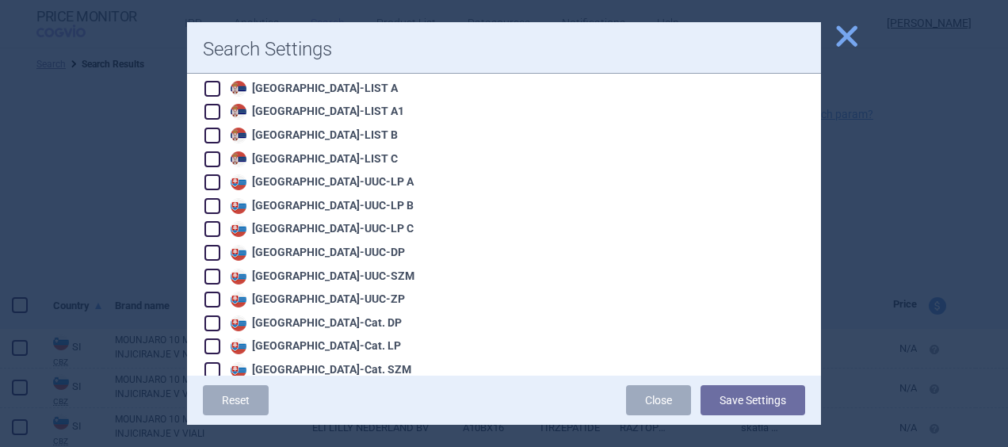
scroll to position [2331, 0]
click at [212, 433] on span at bounding box center [212, 441] width 16 height 16
click at [214, 410] on span at bounding box center [212, 418] width 16 height 16
click at [211, 386] on span at bounding box center [212, 394] width 16 height 16
click at [212, 363] on span at bounding box center [212, 371] width 16 height 16
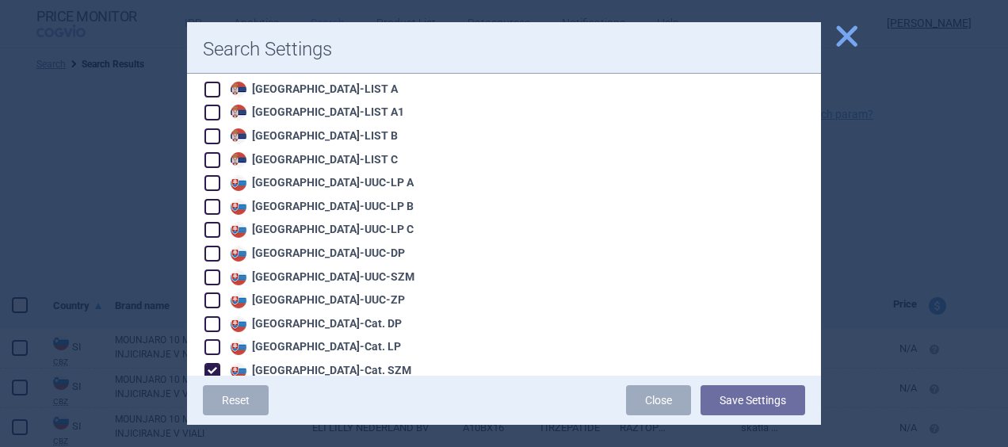
click at [214, 339] on span at bounding box center [212, 347] width 16 height 16
click at [214, 316] on span at bounding box center [212, 324] width 16 height 16
click at [214, 292] on span at bounding box center [212, 300] width 16 height 16
click at [214, 269] on span at bounding box center [212, 277] width 16 height 16
click at [213, 246] on span at bounding box center [212, 254] width 16 height 16
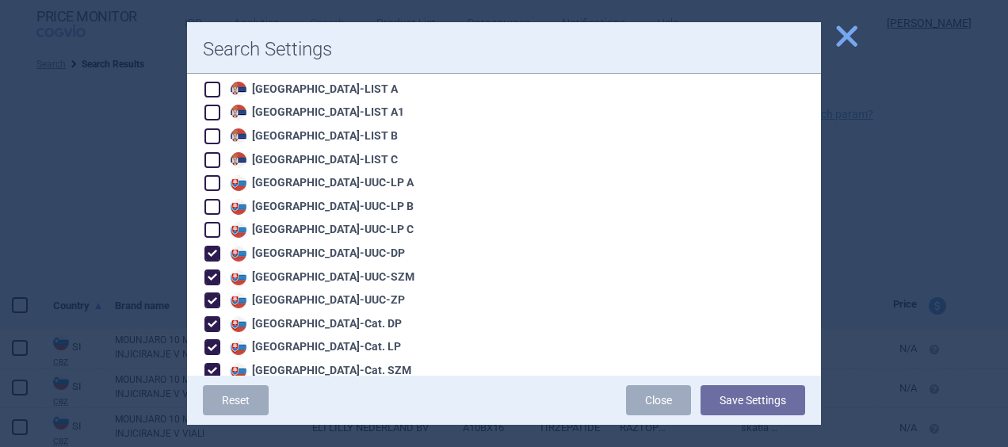
click at [217, 222] on span at bounding box center [212, 230] width 16 height 16
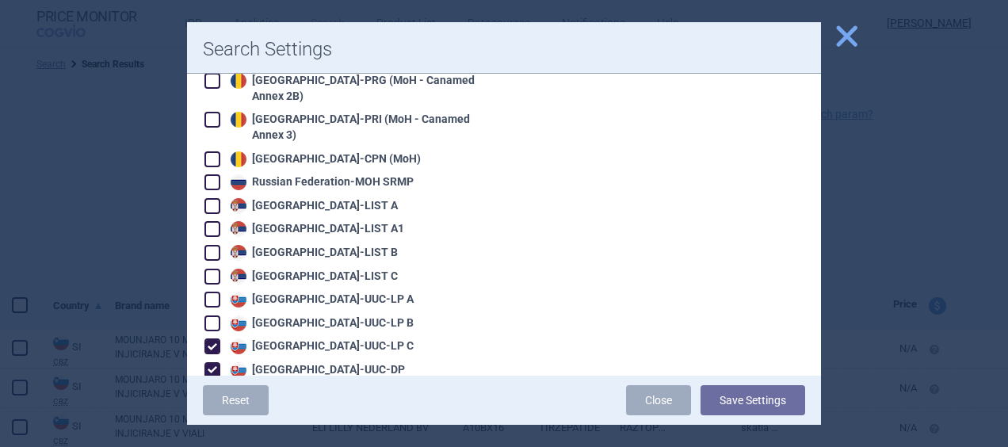
scroll to position [2217, 0]
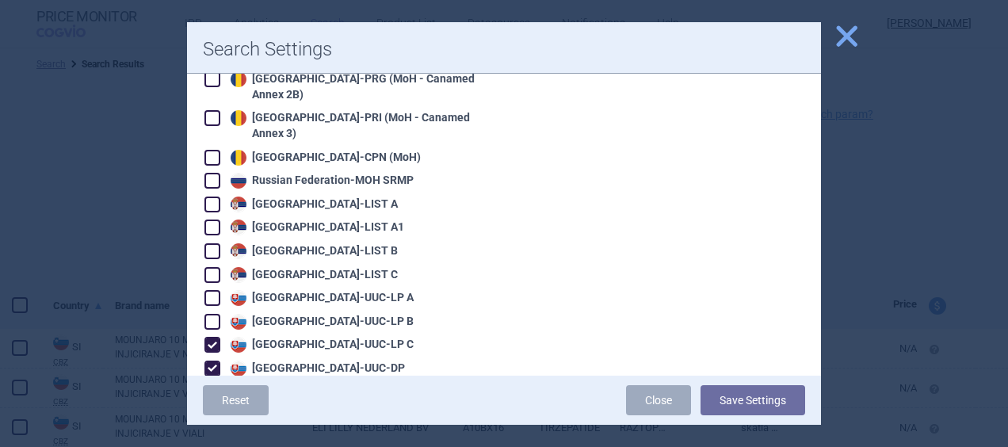
click at [211, 314] on span at bounding box center [212, 322] width 16 height 16
click at [212, 290] on span at bounding box center [212, 298] width 16 height 16
click at [726, 406] on button "Save Settings" at bounding box center [752, 400] width 105 height 30
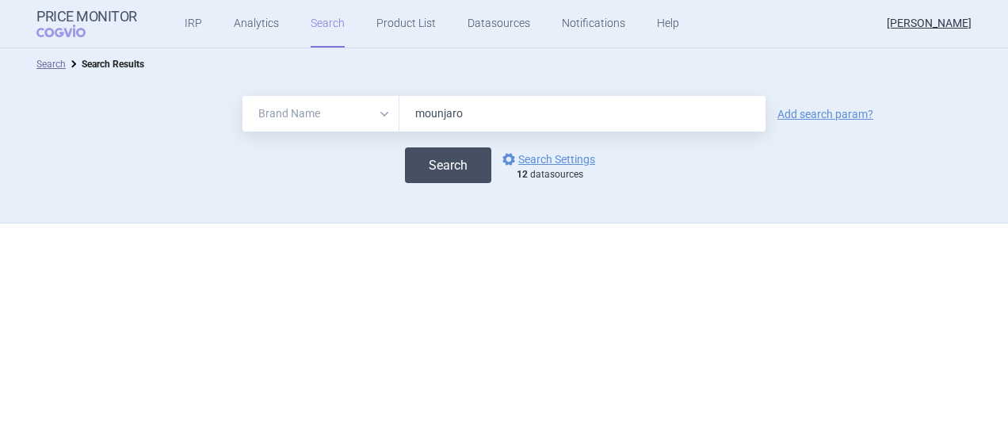
click at [436, 166] on button "Search" at bounding box center [448, 165] width 86 height 36
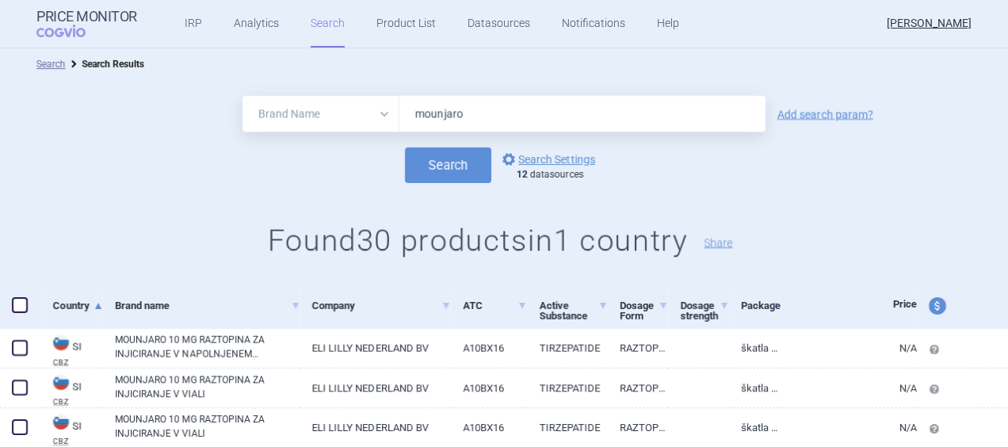
select select "brandName"
click at [399, 111] on input "mounjaro" at bounding box center [582, 114] width 366 height 36
click at [373, 108] on select "All Brand Name ATC Company Active Substance Country Newer than" at bounding box center [320, 114] width 157 height 36
select select "country"
click at [242, 96] on select "All Brand Name ATC Company Active Substance Country Newer than" at bounding box center [320, 114] width 157 height 36
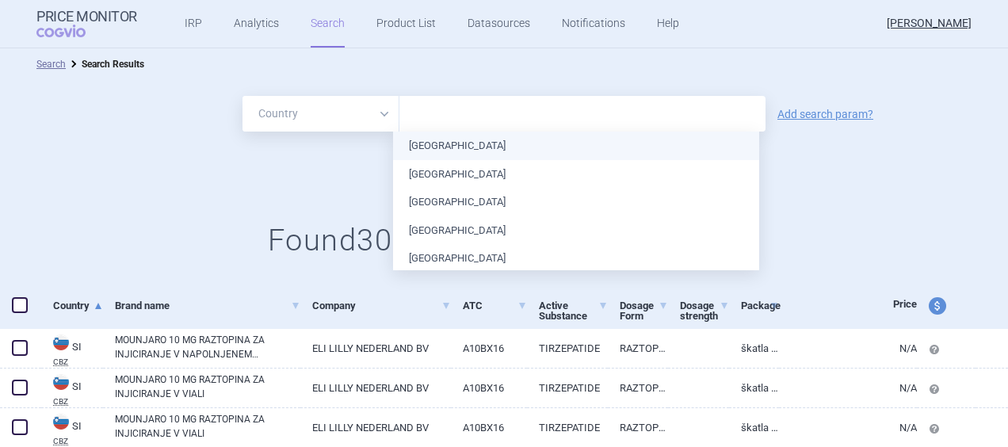
click at [431, 113] on input "text" at bounding box center [582, 114] width 350 height 21
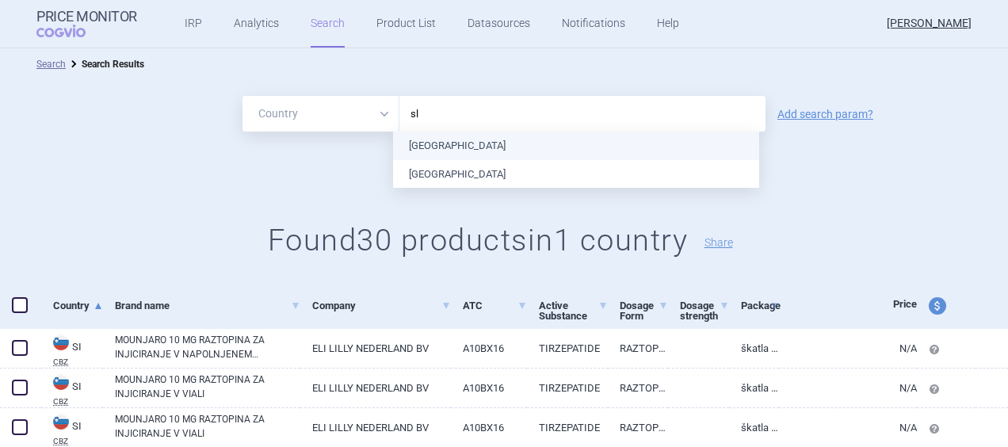
type input "slo"
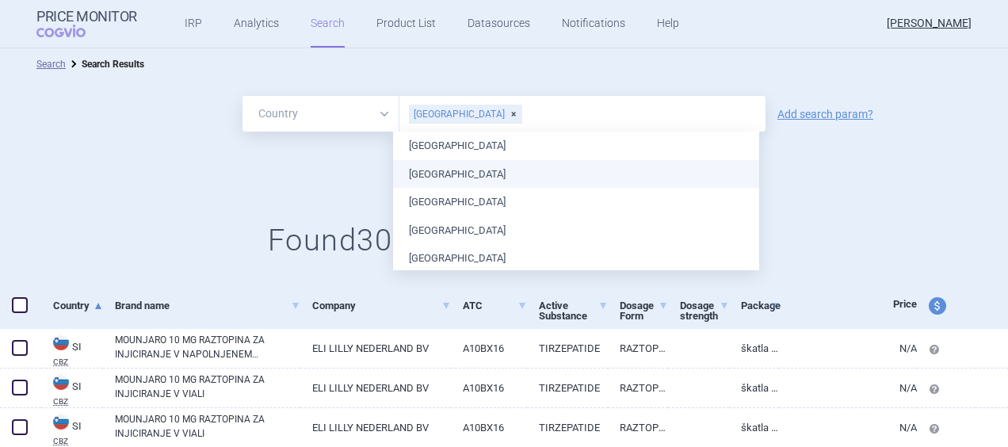
click at [277, 187] on div "All Brand Name ATC Company Active Substance Country Newer than Slovakia Add sea…" at bounding box center [504, 182] width 1008 height 204
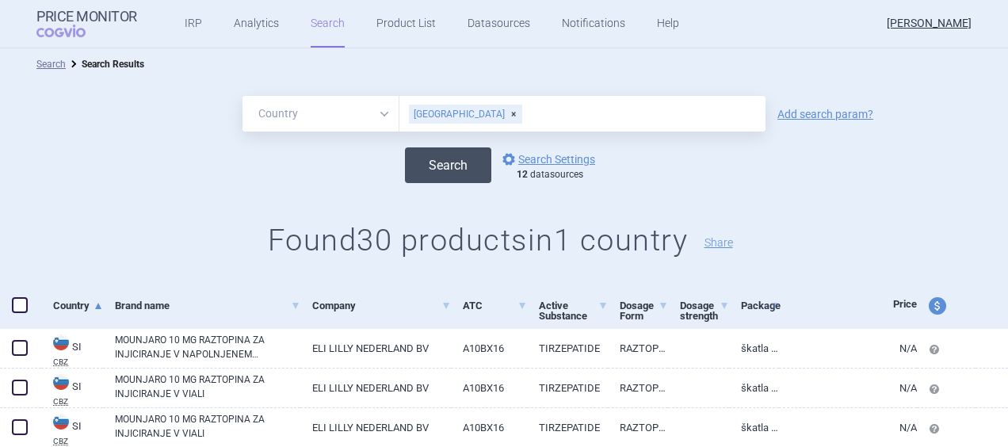
click at [464, 179] on button "Search" at bounding box center [448, 165] width 86 height 36
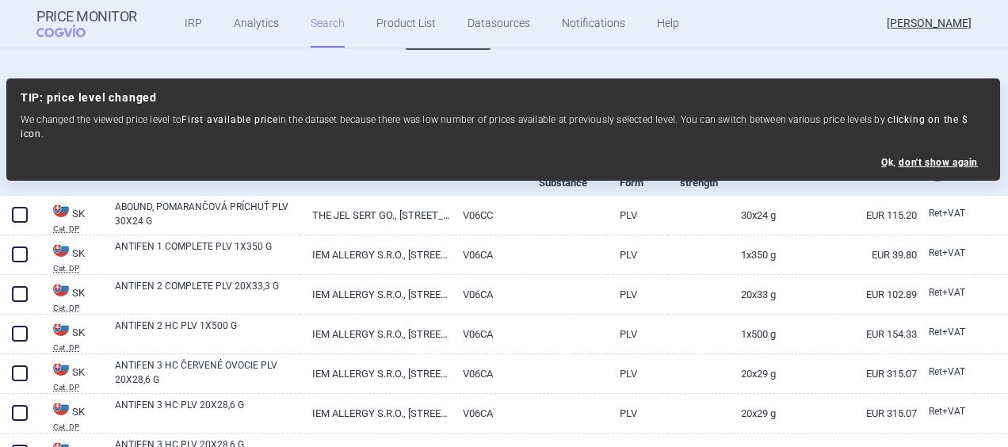
scroll to position [123, 0]
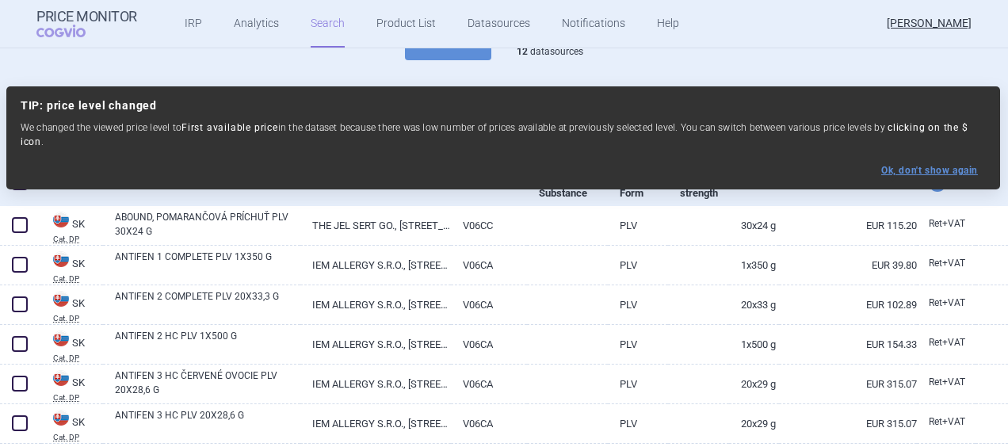
click at [959, 165] on button "Ok, don ' t show again" at bounding box center [929, 170] width 97 height 11
select select "ex-factory"
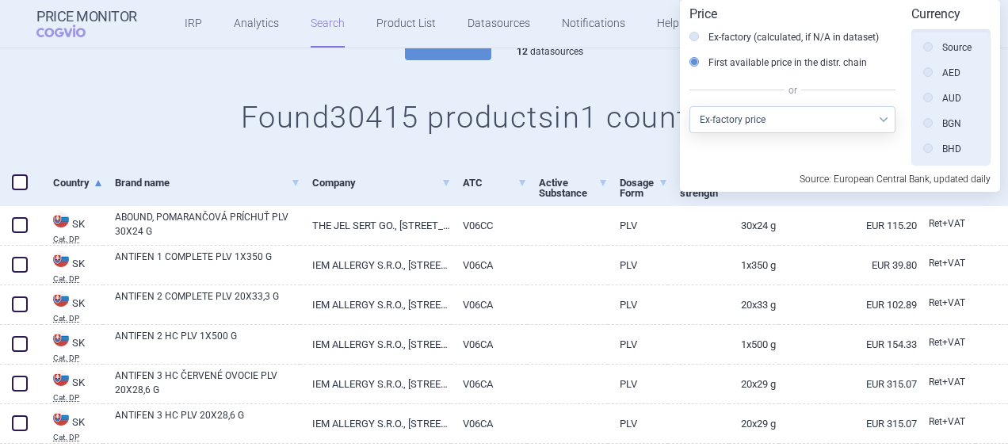
scroll to position [357, 0]
click at [84, 136] on div "All Brand Name ATC Company Active Substance Country Newer than Slovakia Add sea…" at bounding box center [504, 59] width 1008 height 204
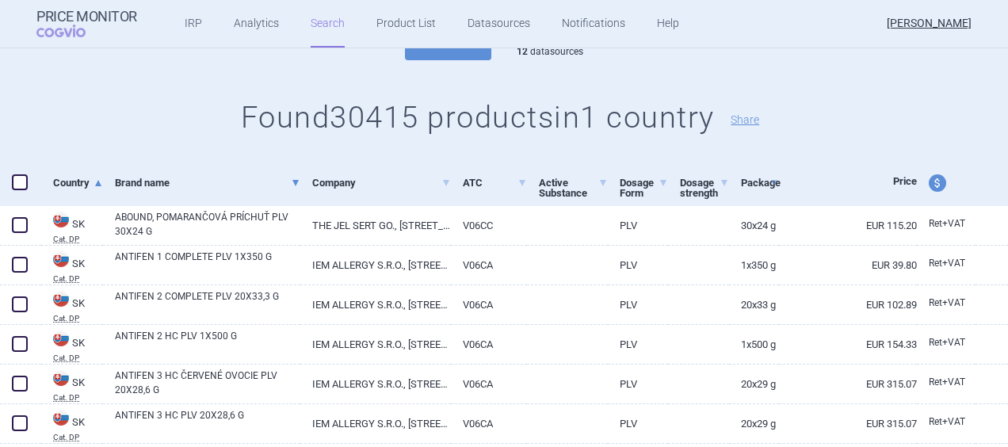
click at [151, 181] on link "Brand name" at bounding box center [207, 182] width 185 height 39
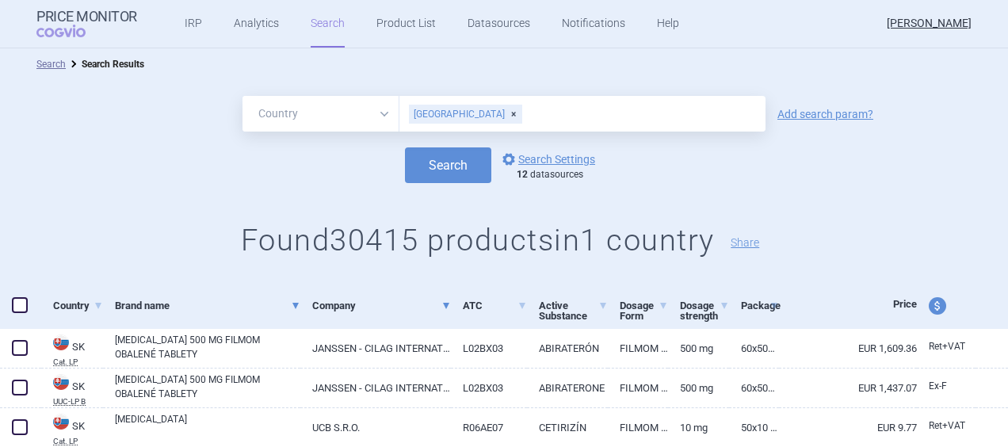
click at [443, 303] on span at bounding box center [446, 306] width 6 height 6
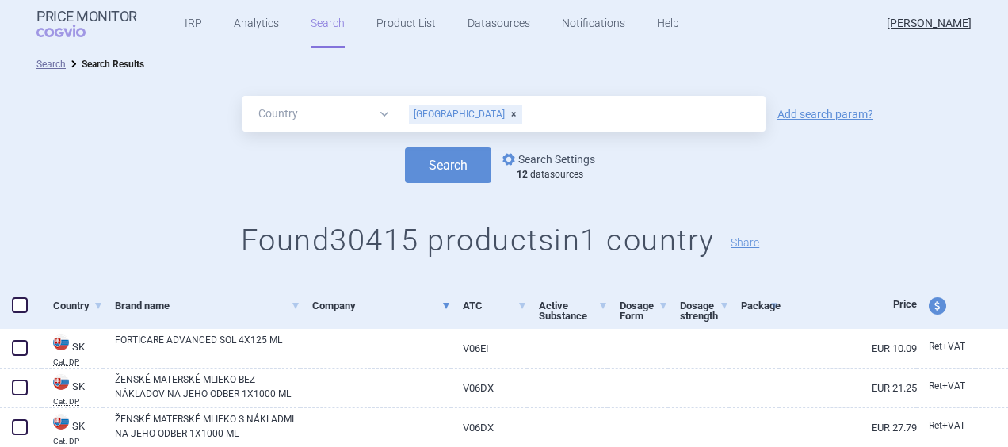
click at [540, 155] on link "options Search Settings" at bounding box center [547, 159] width 96 height 19
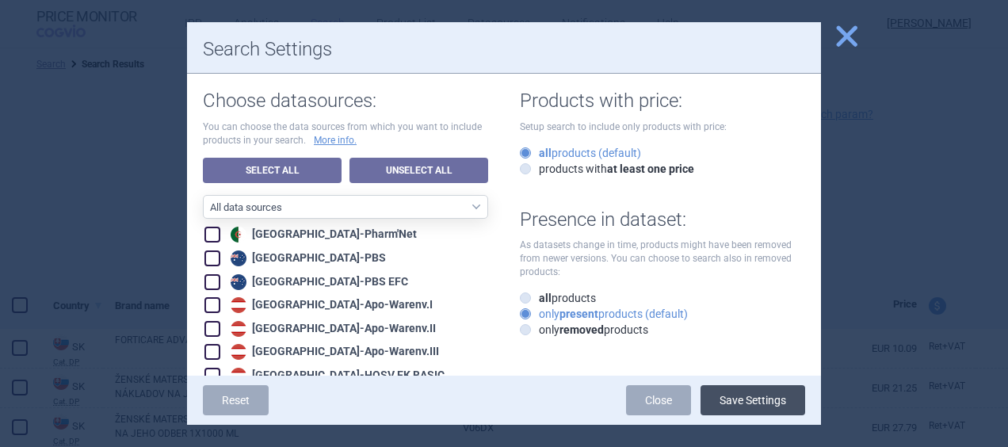
click at [725, 410] on button "Save Settings" at bounding box center [752, 400] width 105 height 30
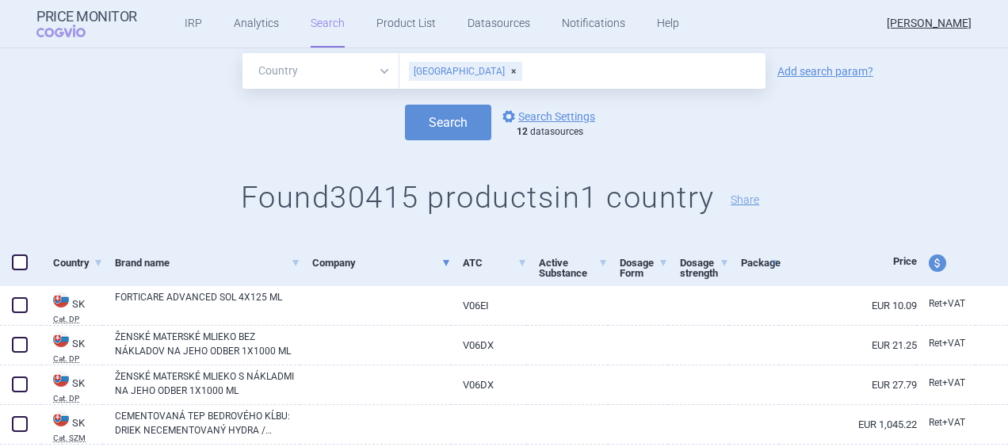
scroll to position [113, 0]
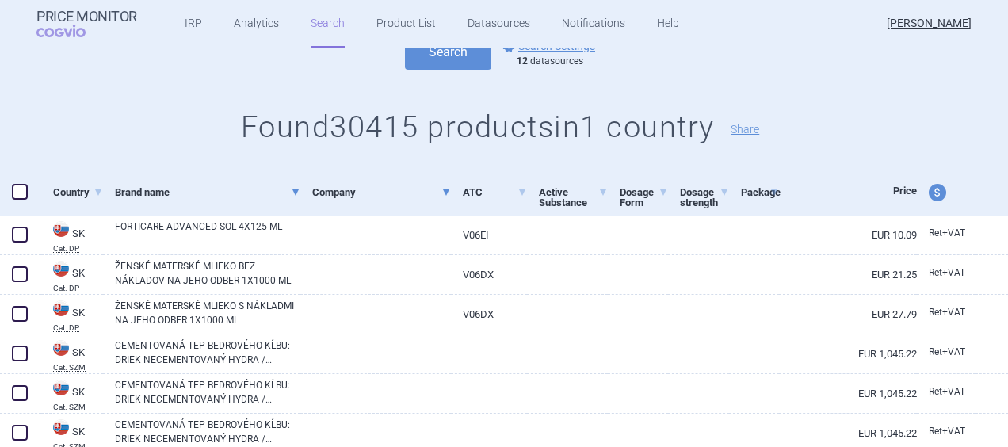
click at [292, 192] on span at bounding box center [295, 192] width 6 height 6
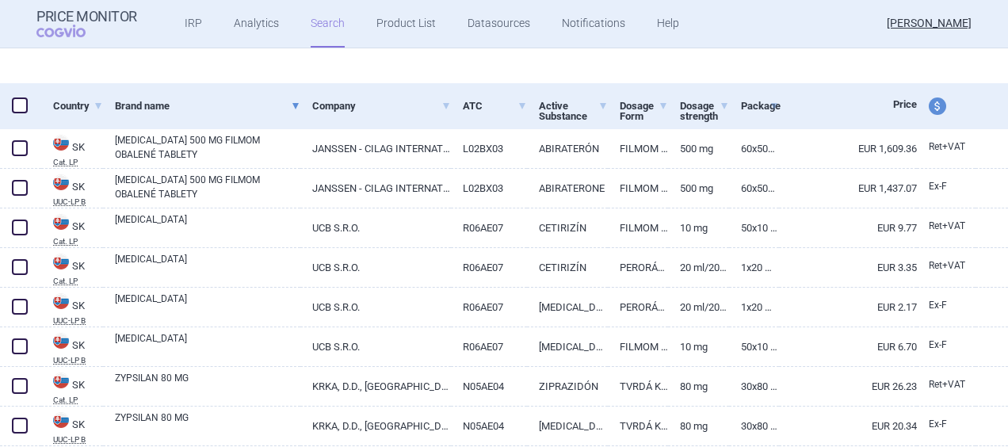
select select "country"
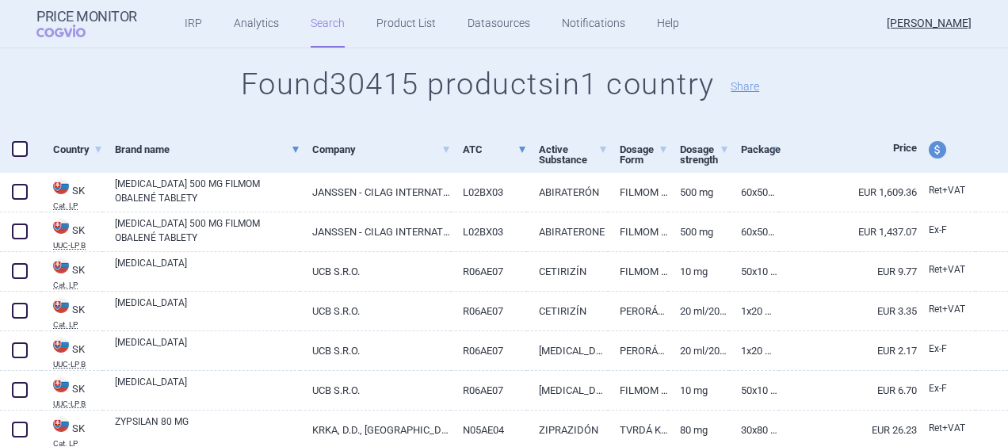
scroll to position [150, 0]
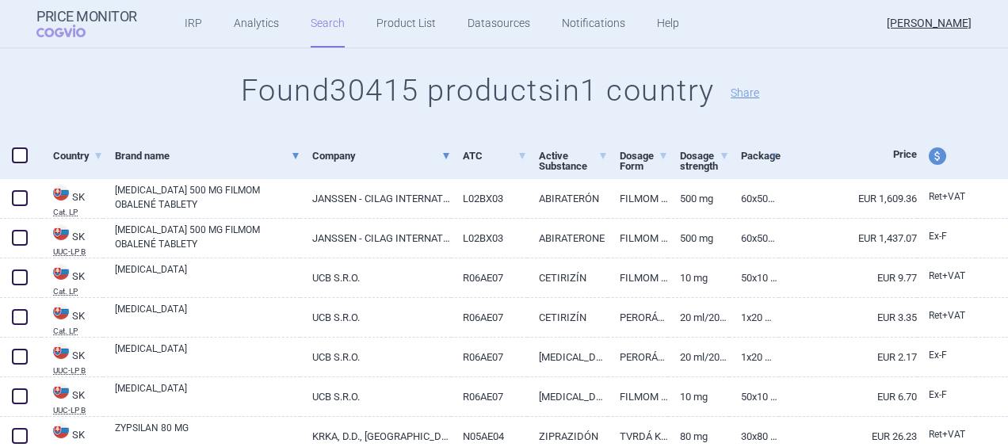
click at [345, 157] on link "Company" at bounding box center [381, 155] width 139 height 39
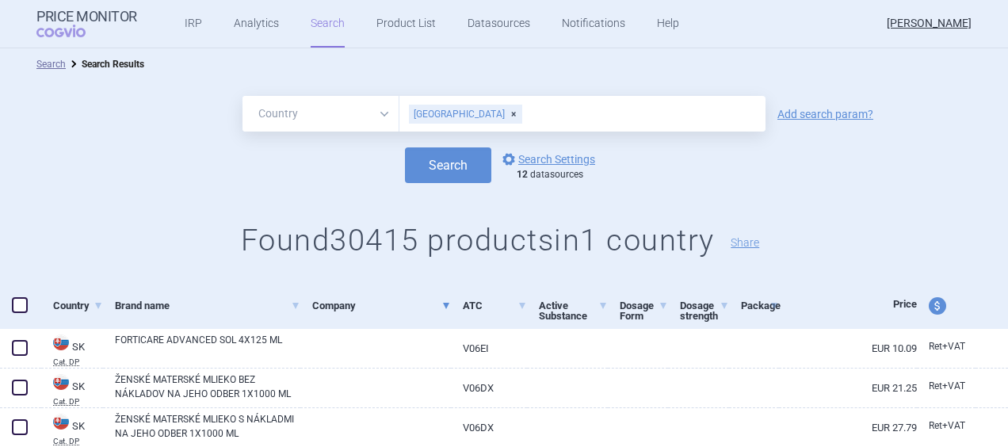
click at [23, 312] on span at bounding box center [20, 305] width 16 height 16
checkbox input "true"
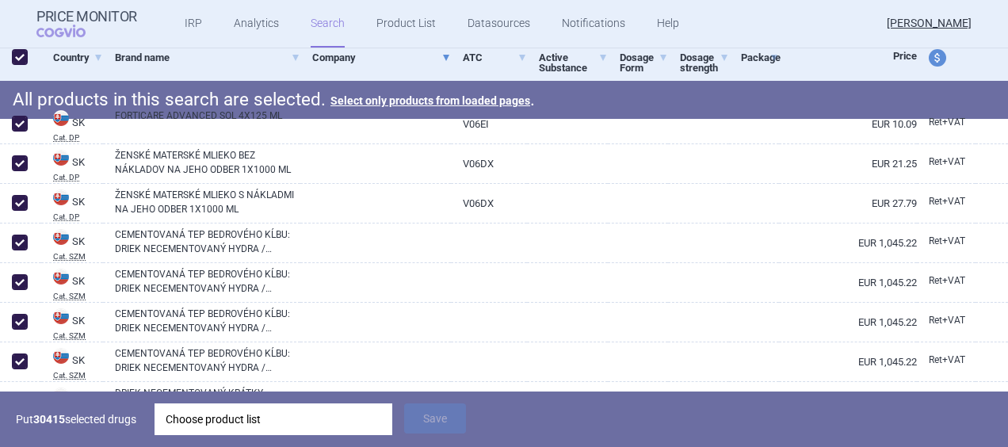
scroll to position [257, 0]
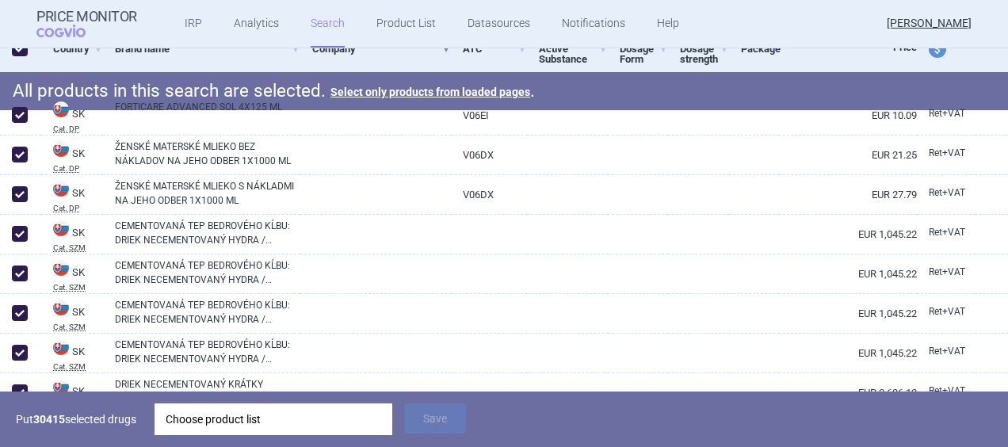
click at [265, 410] on div "Choose product list" at bounding box center [273, 419] width 215 height 32
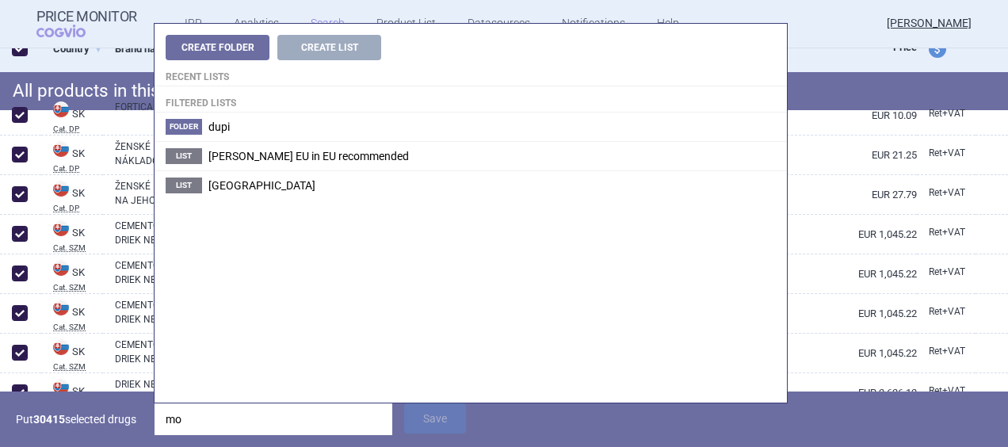
type input "mou"
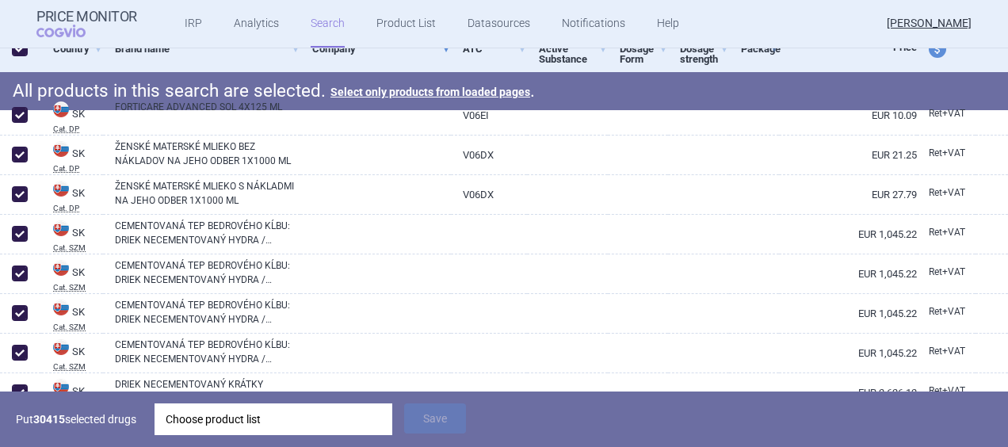
scroll to position [0, 0]
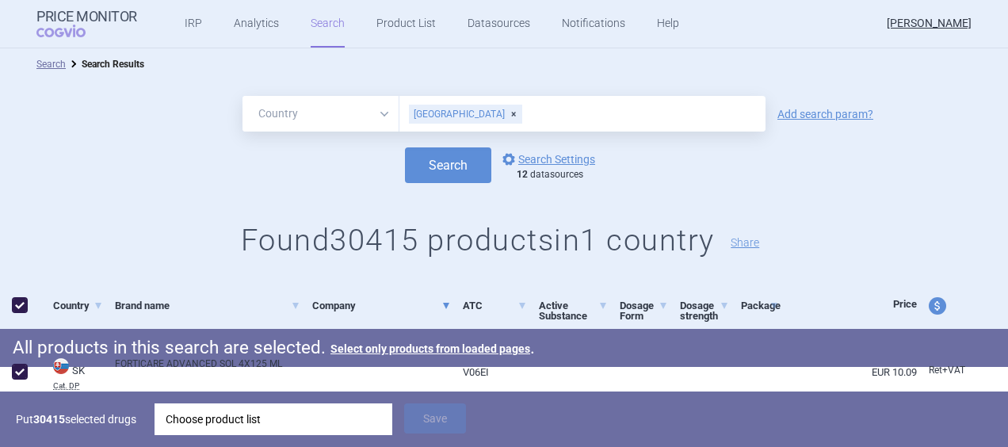
click at [437, 114] on div "[GEOGRAPHIC_DATA]" at bounding box center [465, 114] width 113 height 19
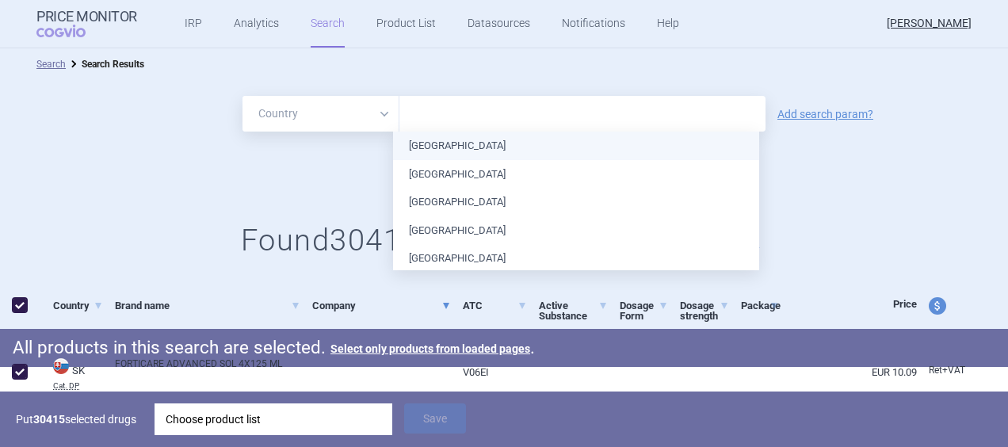
click at [440, 116] on input "text" at bounding box center [582, 114] width 350 height 21
click at [364, 112] on select "All Brand Name ATC Company Active Substance Country Newer than" at bounding box center [320, 114] width 157 height 36
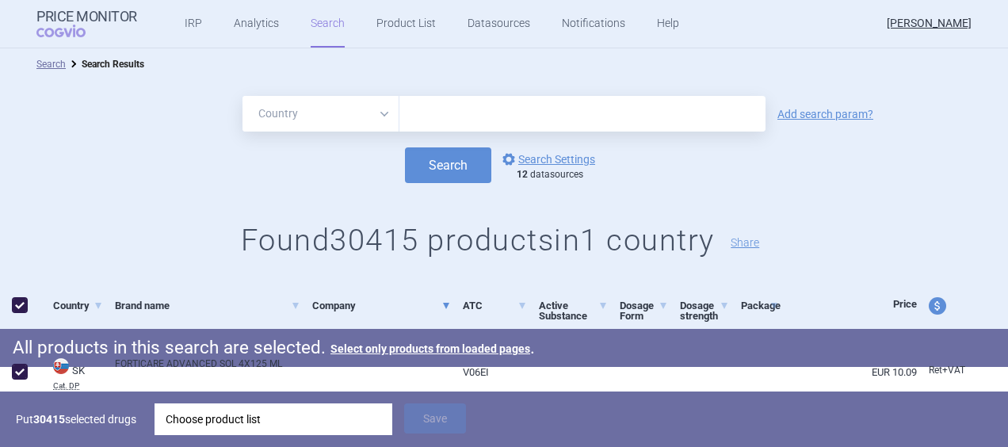
select select "brandName"
click at [242, 96] on select "All Brand Name ATC Company Active Substance Country Newer than" at bounding box center [320, 114] width 157 height 36
click at [401, 25] on link "Product List" at bounding box center [405, 24] width 59 height 48
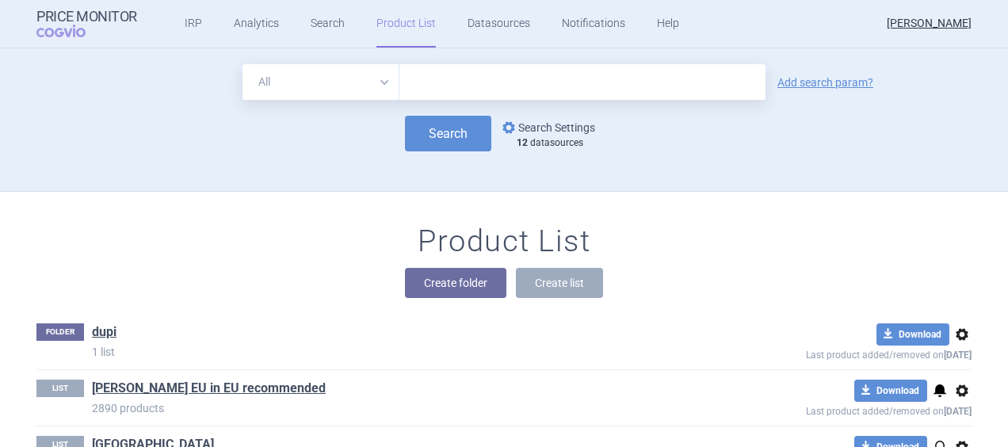
click at [564, 123] on link "options Search Settings" at bounding box center [547, 127] width 96 height 19
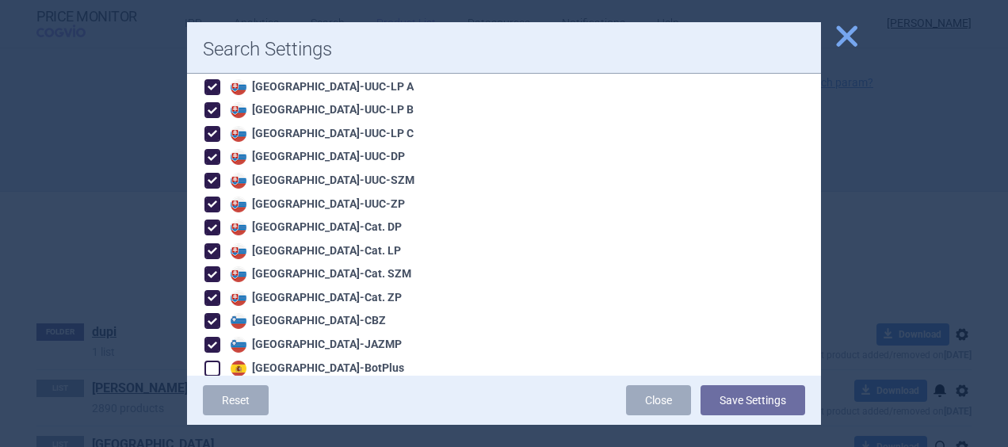
scroll to position [2514, 0]
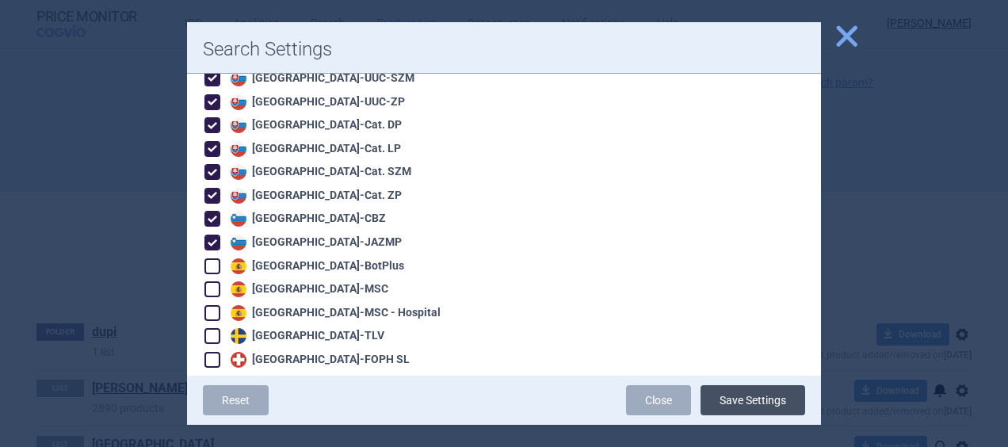
click at [765, 400] on button "Save Settings" at bounding box center [752, 400] width 105 height 30
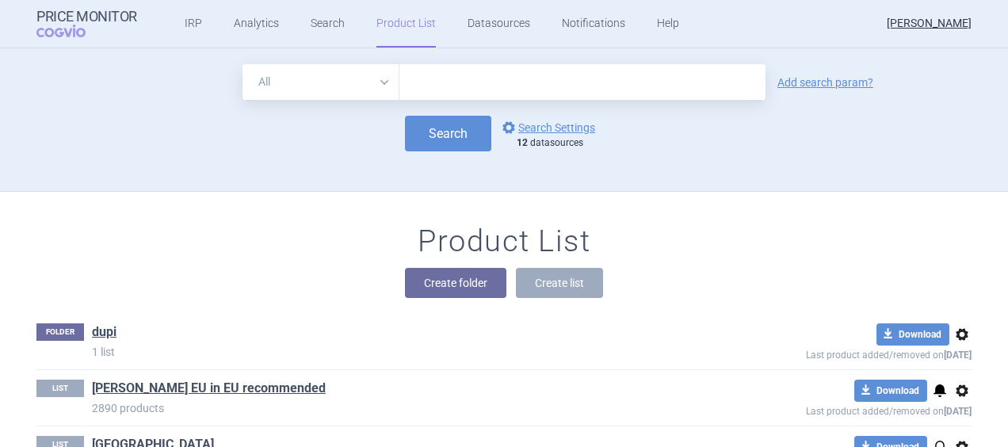
click at [472, 78] on input "text" at bounding box center [582, 82] width 366 height 36
type input "mounjaro"
click at [443, 152] on div "All Brand Name ATC Company Active Substance Country Newer than mounjaro Add sea…" at bounding box center [504, 127] width 998 height 127
click at [446, 150] on button "Search" at bounding box center [448, 134] width 86 height 36
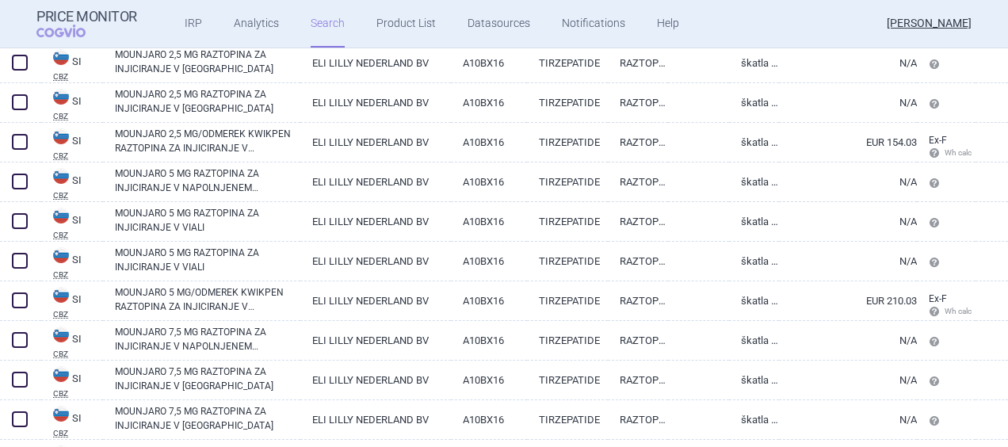
scroll to position [804, 0]
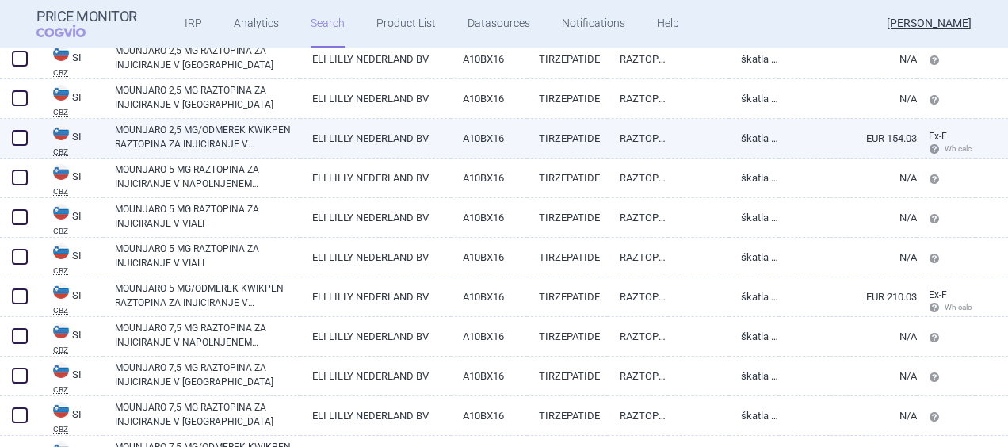
click at [152, 130] on link "MOUNJARO 2,5 MG/ODMEREK KWIKPEN RAZTOPINA ZA INJICIRANJE V NAPOLNJENEM INJEKCIJ…" at bounding box center [207, 137] width 185 height 29
select select "EUR"
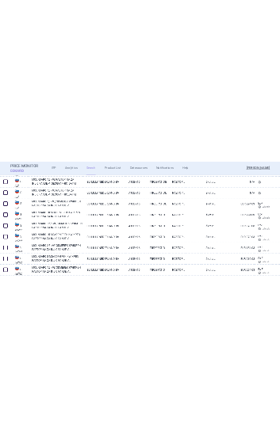
scroll to position [1122, 0]
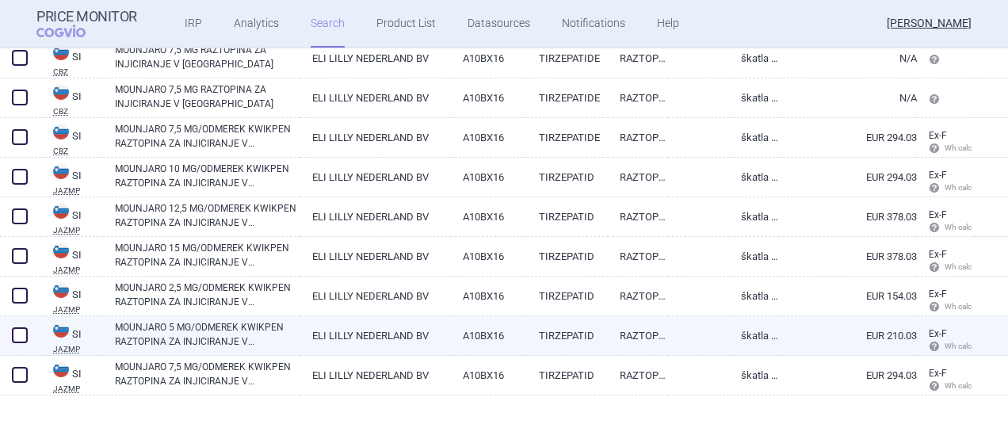
click at [154, 327] on link "MOUNJARO 5 MG/ODMEREK KWIKPEN RAZTOPINA ZA INJICIRANJE V NAPOLNJENEM INJEKCIJSK…" at bounding box center [207, 334] width 185 height 29
select select "EUR"
